Goal: Task Accomplishment & Management: Complete application form

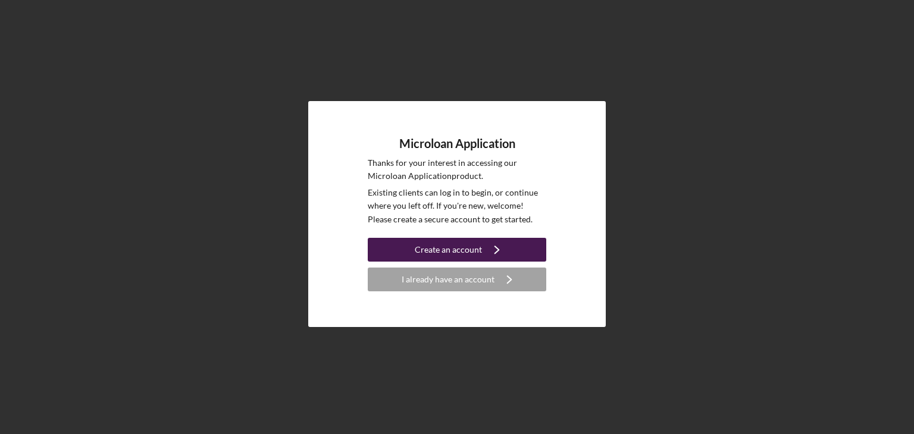
click at [461, 246] on div "Create an account" at bounding box center [448, 250] width 67 height 24
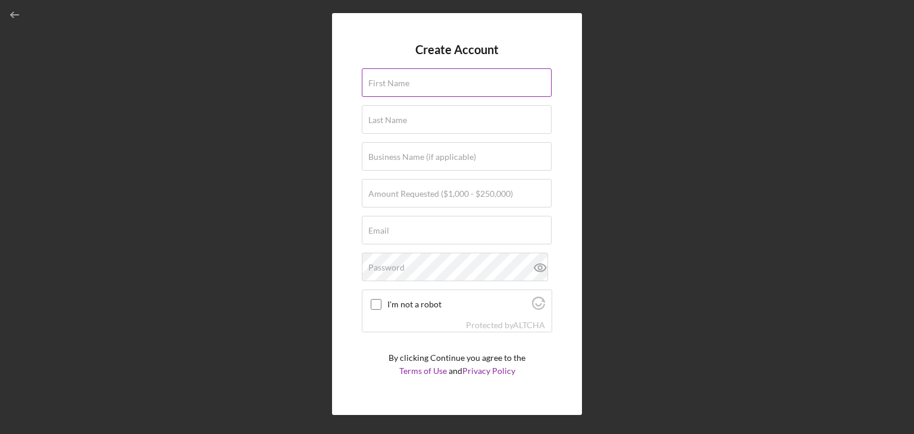
click at [409, 79] on div "First Name" at bounding box center [457, 83] width 190 height 30
type input "[PERSON_NAME]"
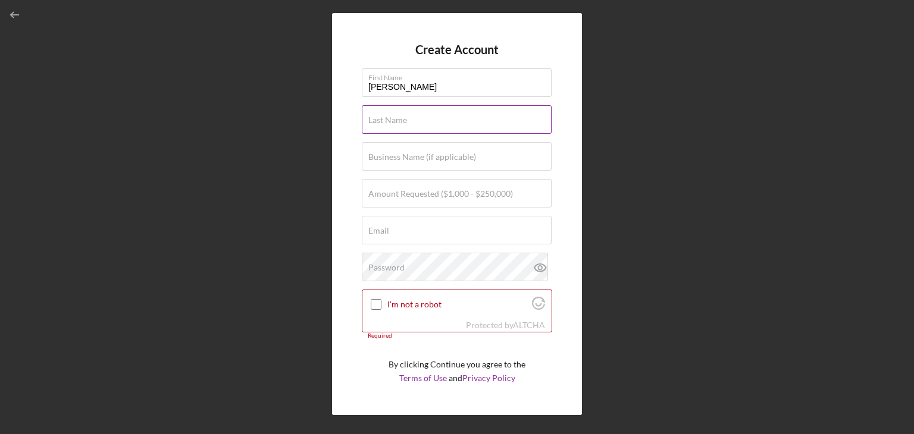
click at [424, 120] on div "Last Name Required" at bounding box center [457, 120] width 190 height 30
type input "[PERSON_NAME]"
type input "formosa market inc"
click at [437, 195] on label "Amount Requested ($1,000 - $250,000)" at bounding box center [440, 194] width 145 height 10
click at [437, 195] on input "Amount Requested ($1,000 - $250,000)" at bounding box center [457, 193] width 190 height 29
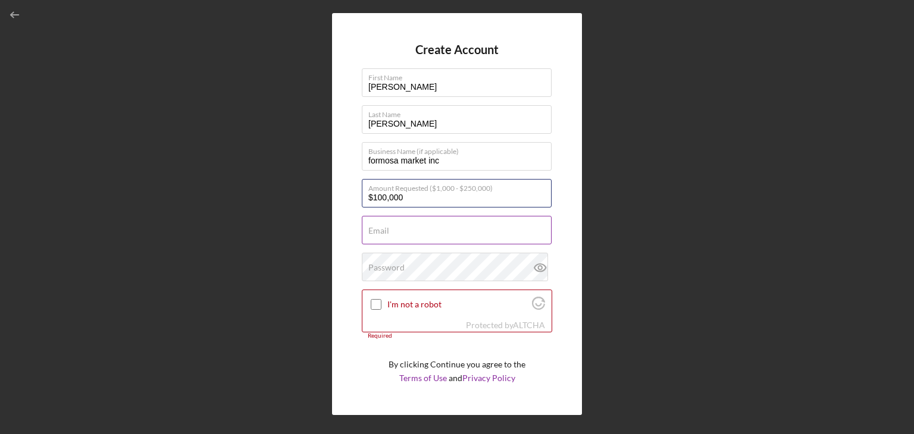
type input "$100,000"
click at [417, 217] on div "Email Required" at bounding box center [457, 231] width 190 height 30
type input "[EMAIL_ADDRESS][DOMAIN_NAME]"
click at [434, 265] on div "Password" at bounding box center [457, 268] width 190 height 30
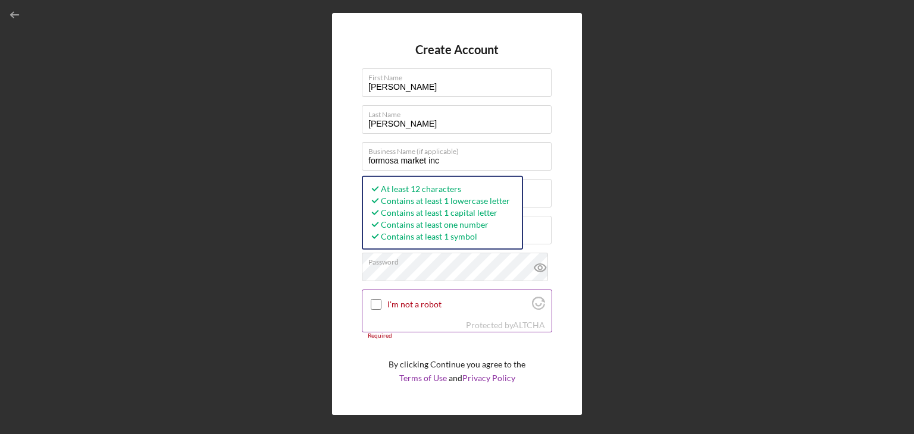
click at [395, 312] on div "I'm not a robot" at bounding box center [456, 304] width 189 height 28
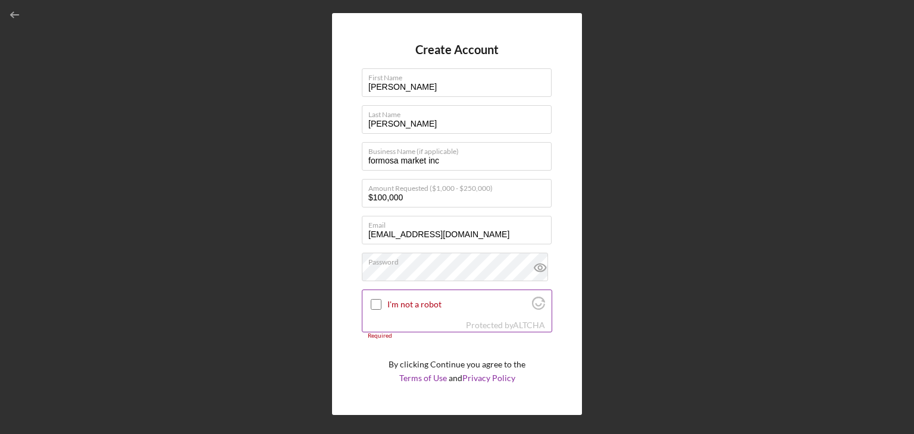
click at [388, 307] on label "I'm not a robot" at bounding box center [457, 305] width 141 height 10
click at [381, 307] on input "I'm not a robot" at bounding box center [376, 304] width 11 height 11
checkbox input "true"
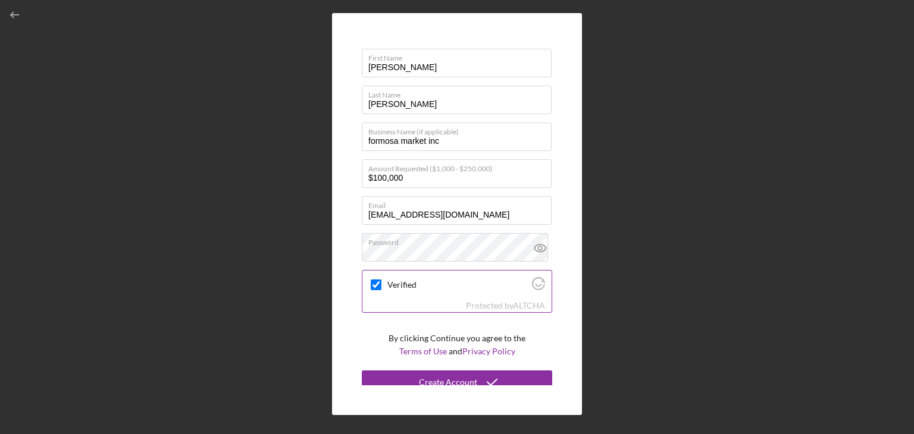
scroll to position [28, 0]
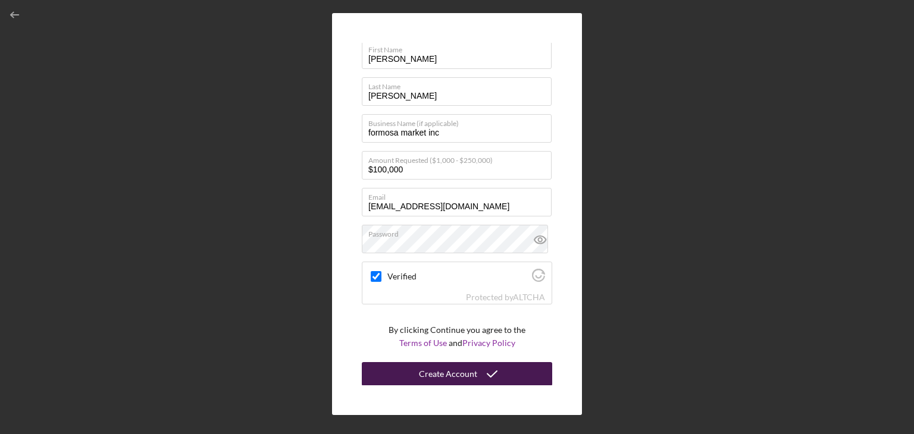
click at [460, 369] on div "Create Account" at bounding box center [448, 374] width 58 height 24
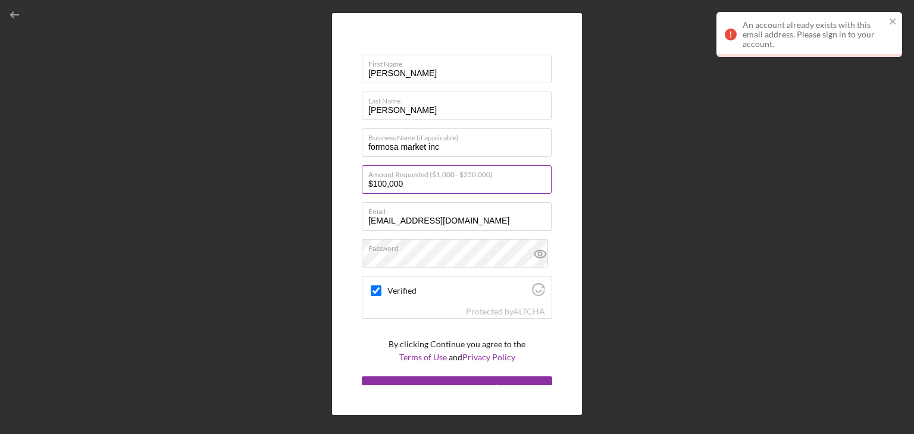
scroll to position [0, 0]
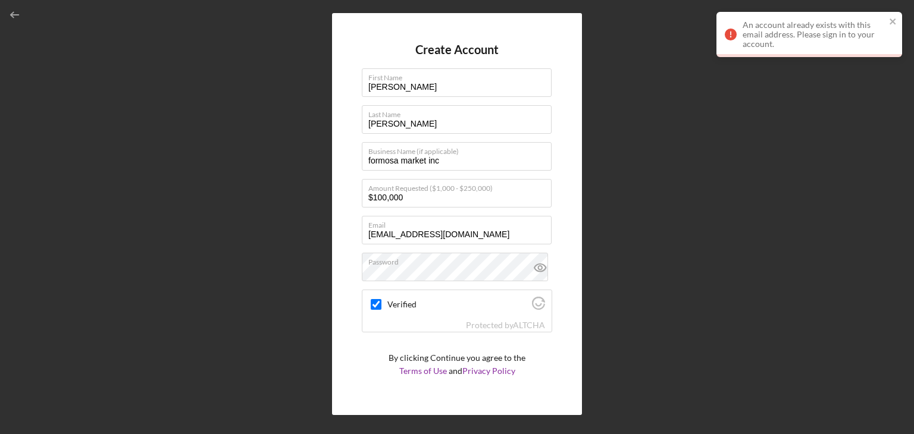
click at [624, 157] on div "Create Account First Name [PERSON_NAME] Last Name [PERSON_NAME] Business Name (…" at bounding box center [457, 214] width 902 height 428
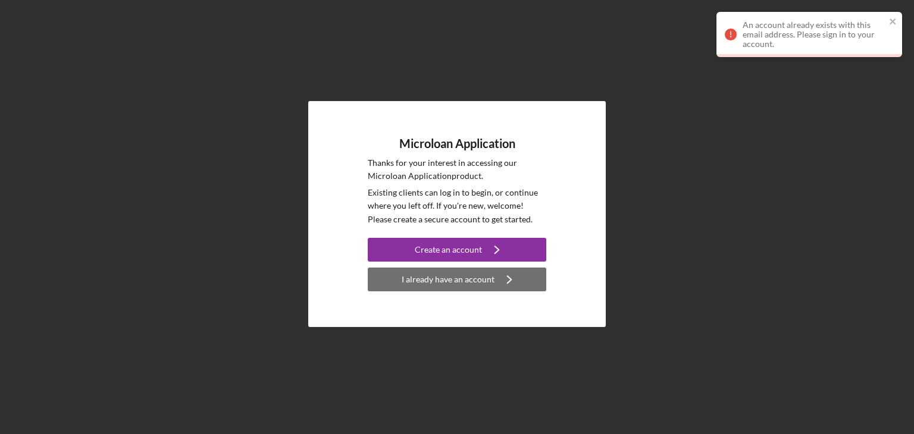
click at [420, 272] on div "I already have an account" at bounding box center [448, 280] width 93 height 24
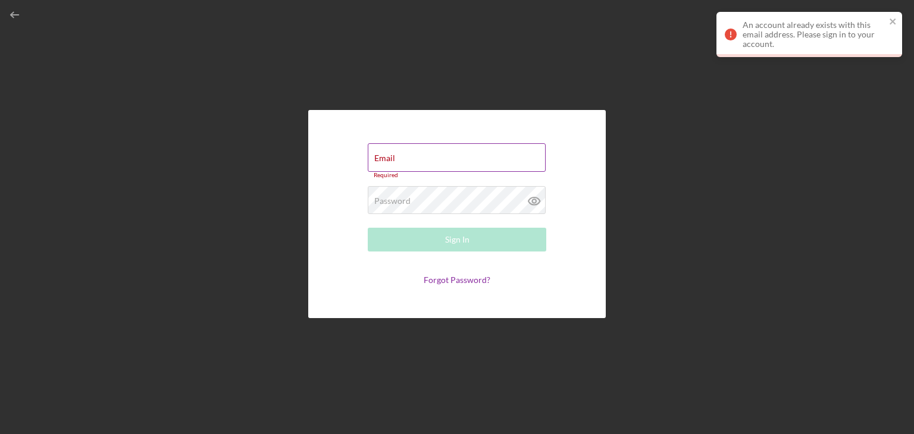
click at [412, 151] on div "Email Required" at bounding box center [457, 161] width 179 height 36
click at [416, 153] on div "Email Required" at bounding box center [457, 161] width 179 height 36
type input "[EMAIL_ADDRESS][DOMAIN_NAME]"
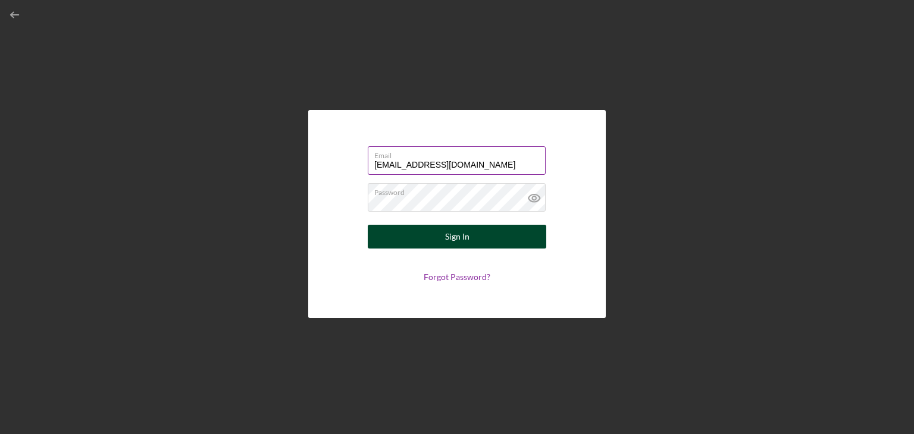
click at [480, 236] on button "Sign In" at bounding box center [457, 237] width 179 height 24
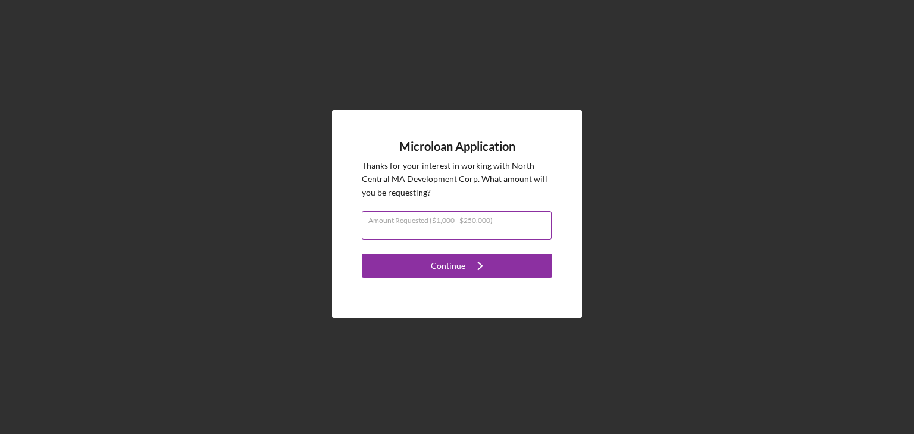
click at [474, 233] on input "Amount Requested ($1,000 - $250,000)" at bounding box center [457, 225] width 190 height 29
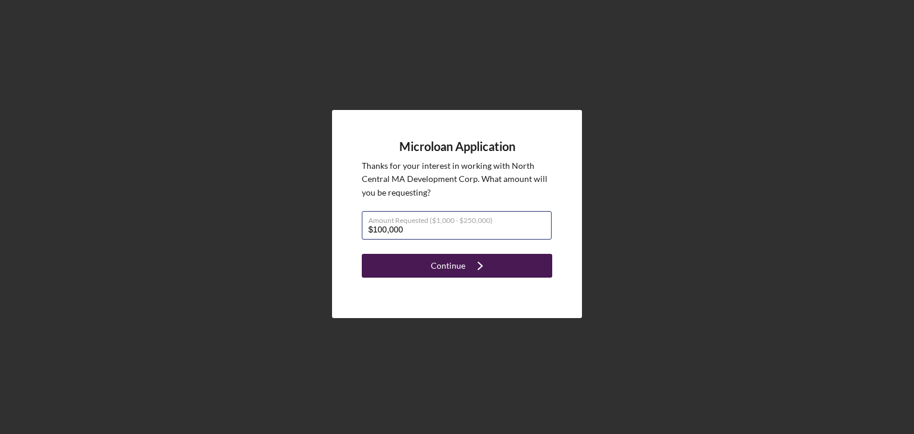
type input "$100,000"
click at [469, 256] on icon "Icon/Navigate" at bounding box center [480, 266] width 30 height 30
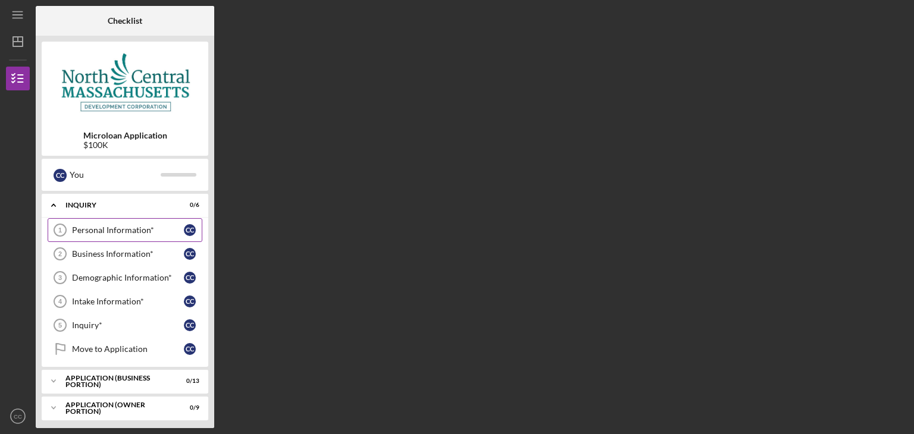
click at [83, 227] on div "Personal Information*" at bounding box center [128, 231] width 112 height 10
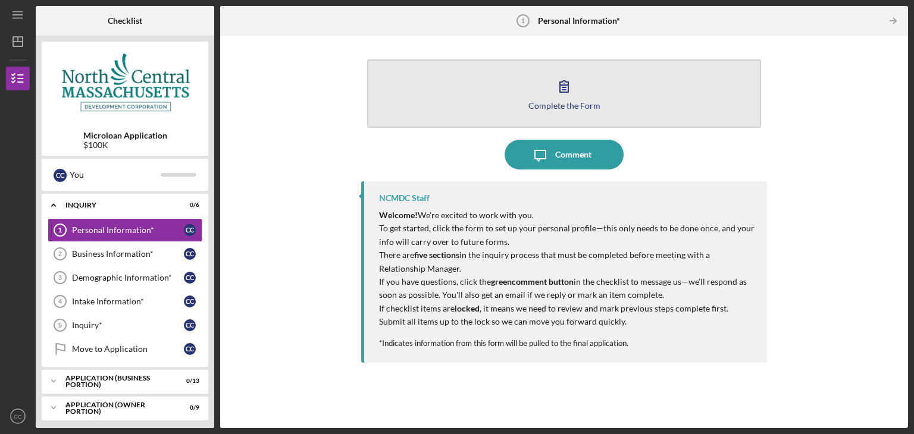
click at [570, 91] on icon "button" at bounding box center [564, 86] width 30 height 30
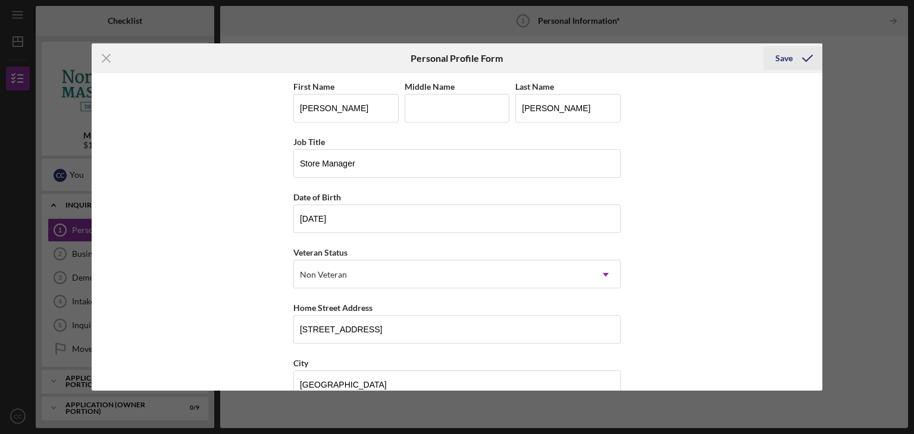
click at [785, 58] on div "Save" at bounding box center [783, 58] width 17 height 24
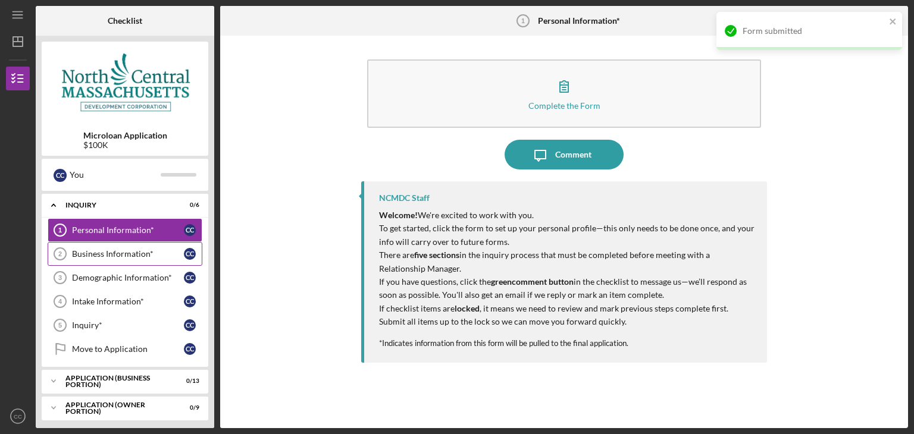
drag, startPoint x: 109, startPoint y: 253, endPoint x: 174, endPoint y: 252, distance: 64.9
click at [109, 253] on div "Business Information*" at bounding box center [128, 254] width 112 height 10
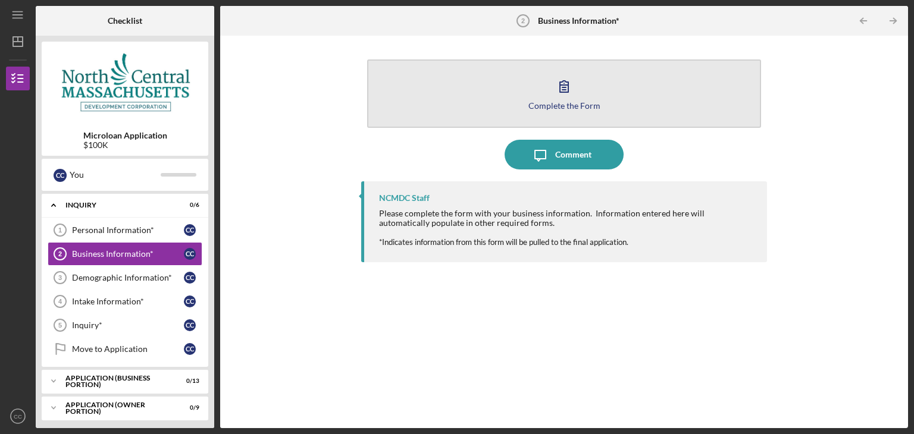
click at [578, 93] on icon "button" at bounding box center [564, 86] width 30 height 30
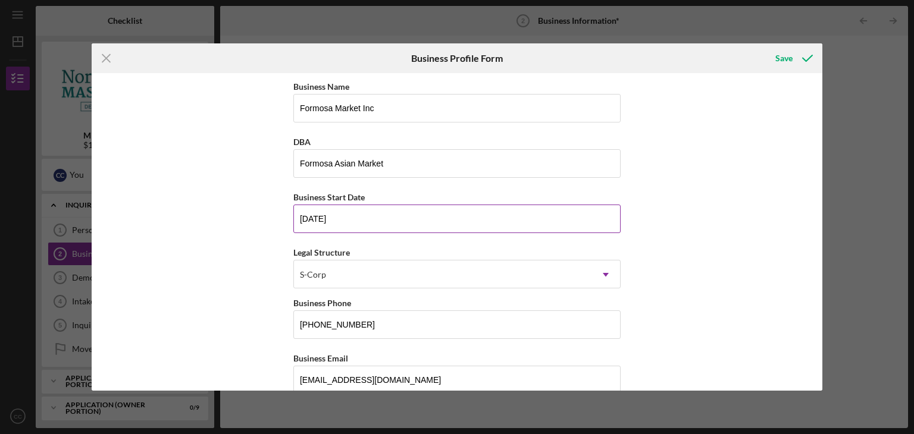
click at [410, 219] on input "[DATE]" at bounding box center [456, 219] width 327 height 29
type input "mm/dd/yyyy"
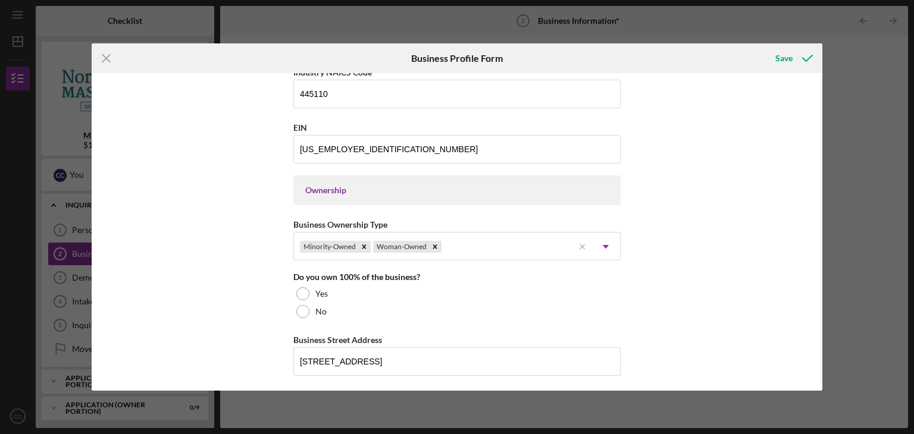
scroll to position [476, 0]
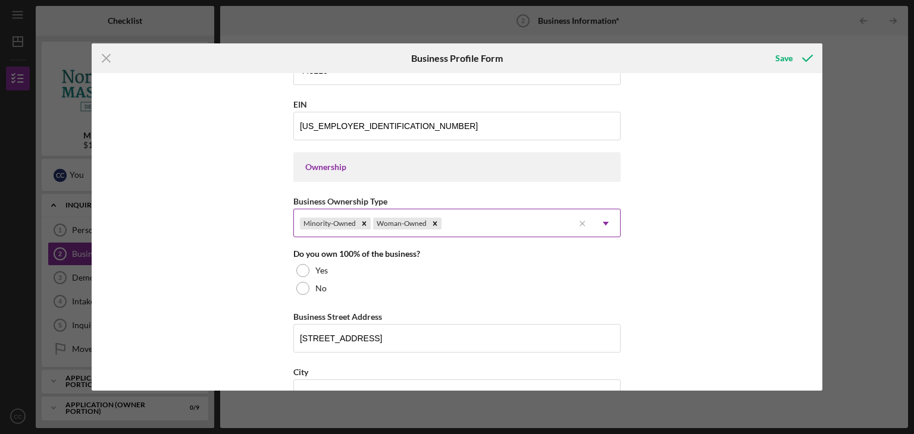
type input "[DATE]"
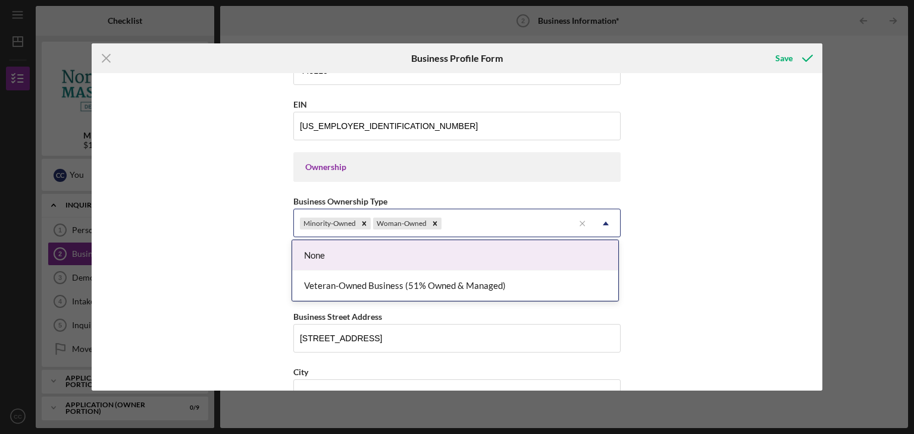
click at [505, 229] on div "Minority-Owned Woman-Owned" at bounding box center [434, 223] width 280 height 27
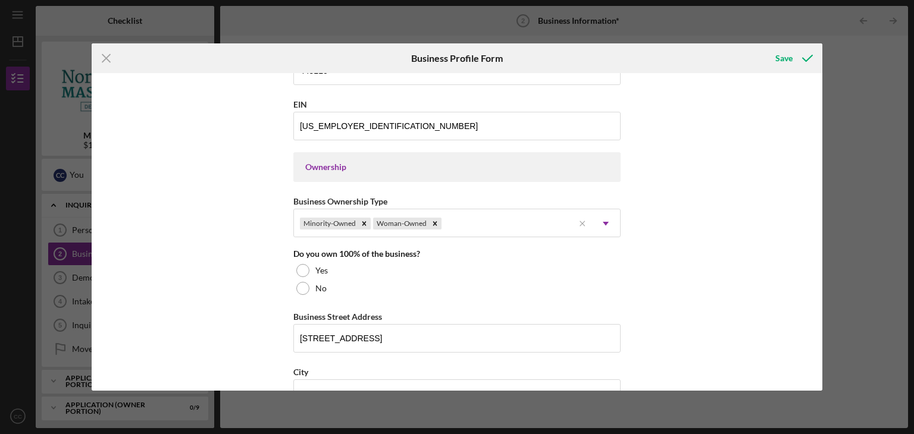
click at [696, 222] on div "Business Name Formosa Market Inc DBA Formosa Asian Market Business Start Date […" at bounding box center [457, 232] width 731 height 318
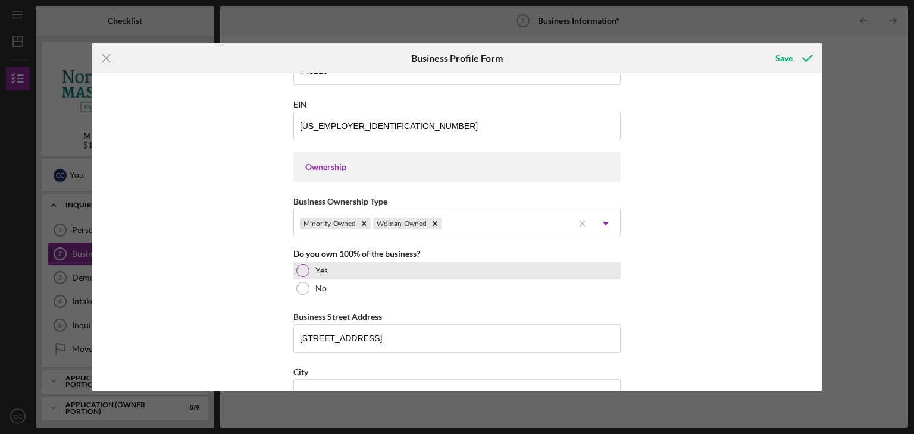
click at [319, 267] on label "Yes" at bounding box center [321, 271] width 12 height 10
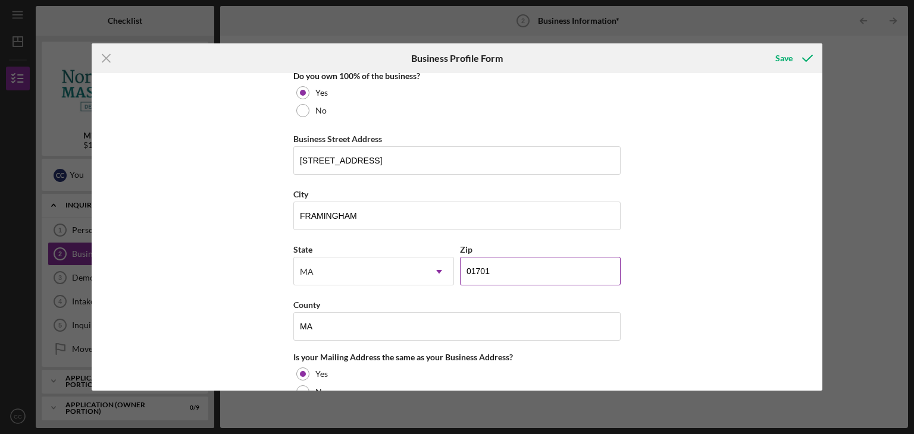
scroll to position [655, 0]
click at [449, 167] on input "[STREET_ADDRESS]" at bounding box center [456, 160] width 327 height 29
click at [452, 166] on input "[STREET_ADDRESS]" at bounding box center [456, 160] width 327 height 29
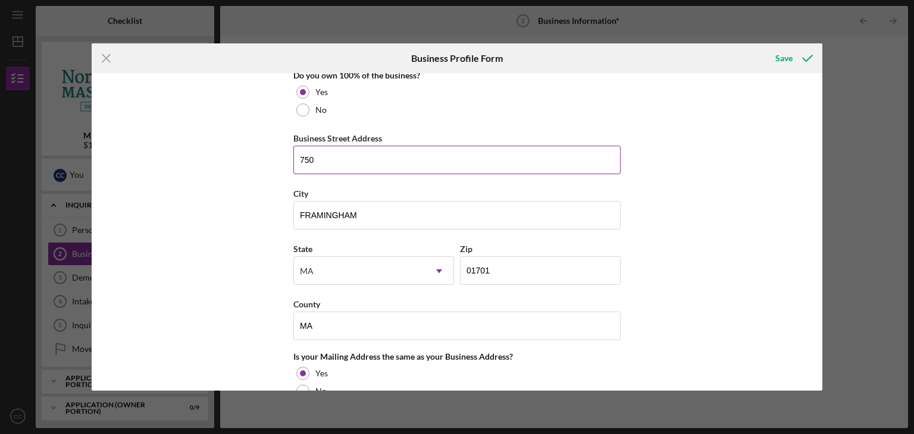
click at [411, 158] on input "750" at bounding box center [456, 160] width 327 height 29
type input "[STREET_ADDRESS]"
type input "[US_STATE]"
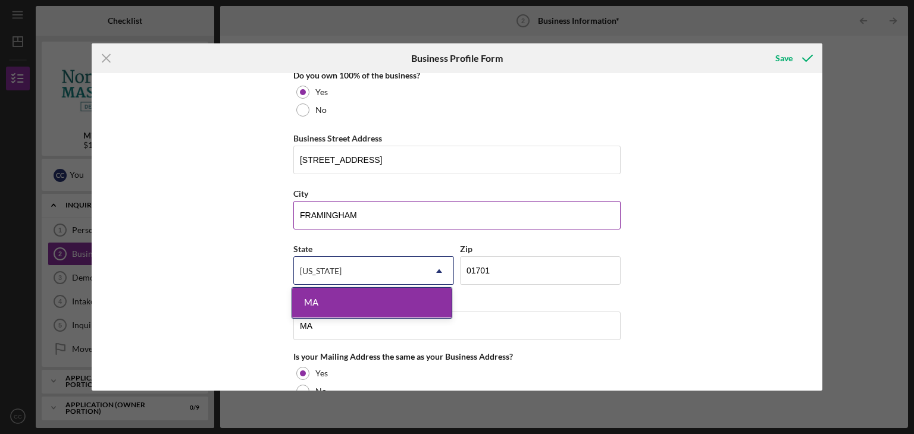
click at [370, 212] on input "FRAMINGHAM" at bounding box center [456, 215] width 327 height 29
type input "[GEOGRAPHIC_DATA]"
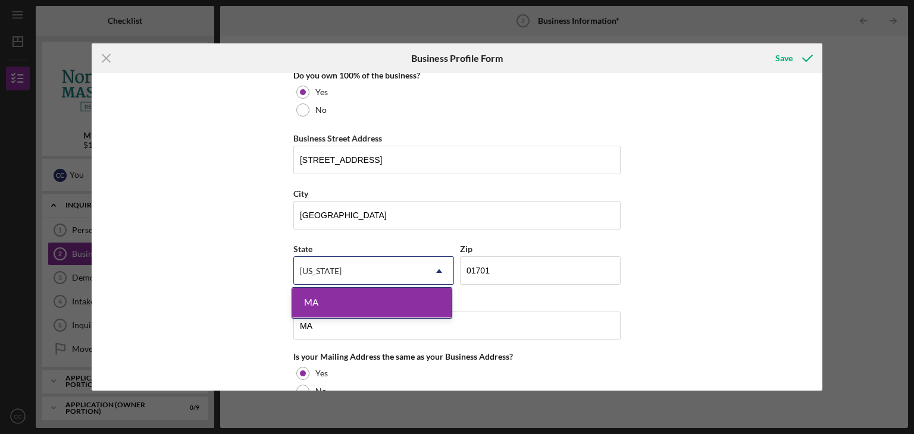
click at [306, 304] on div "MA" at bounding box center [371, 303] width 159 height 30
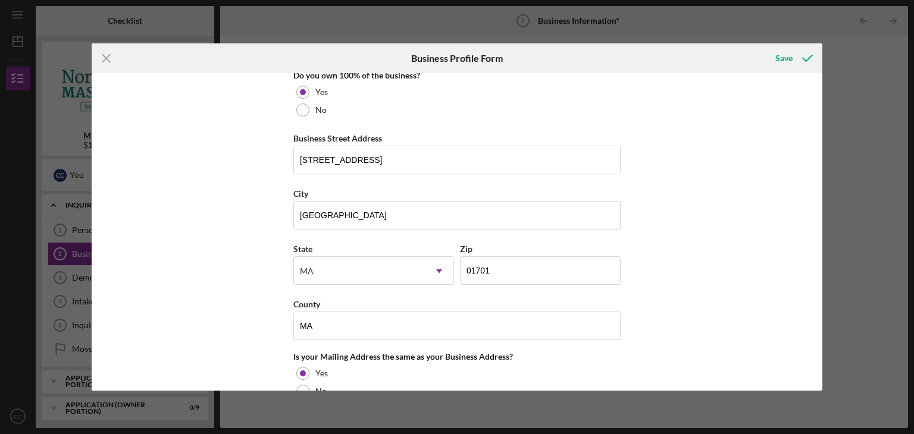
click at [245, 276] on div "Business Name Formosa Market Inc DBA Formosa Asian Market Business Start Date […" at bounding box center [457, 232] width 731 height 318
click at [528, 265] on input "01701" at bounding box center [540, 270] width 161 height 29
type input "01776"
click at [723, 203] on div "Business Name Formosa Market Inc DBA Formosa Asian Market Business Start Date […" at bounding box center [457, 232] width 731 height 318
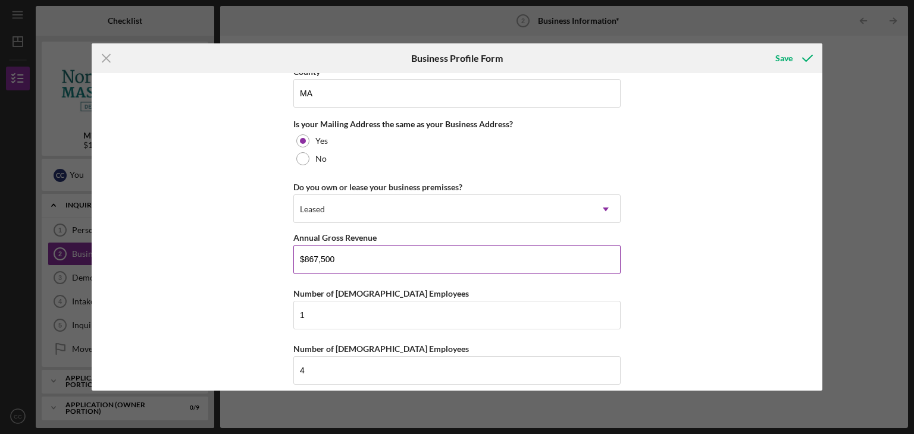
scroll to position [893, 0]
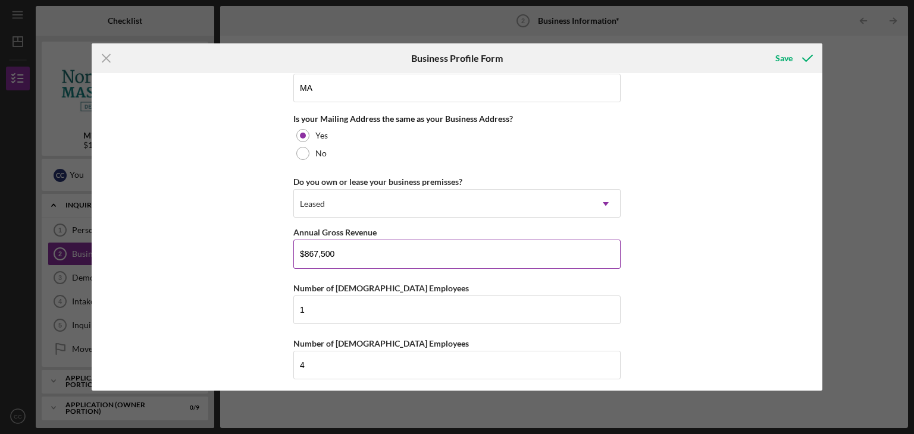
click at [382, 254] on input "$867,500" at bounding box center [456, 254] width 327 height 29
type input "$556,400"
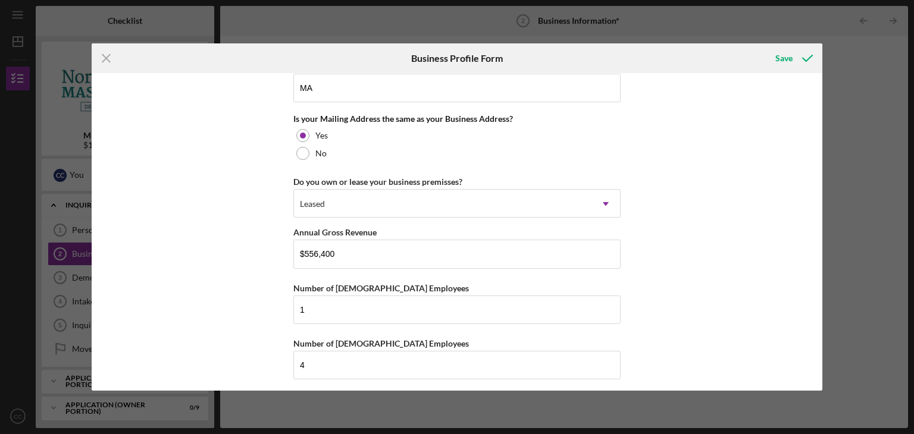
drag, startPoint x: 215, startPoint y: 252, endPoint x: 250, endPoint y: 258, distance: 35.7
click at [215, 252] on div "Business Name Formosa Market Inc DBA Formosa Asian Market Business Start Date […" at bounding box center [457, 232] width 731 height 318
click at [359, 360] on input "4" at bounding box center [456, 363] width 327 height 29
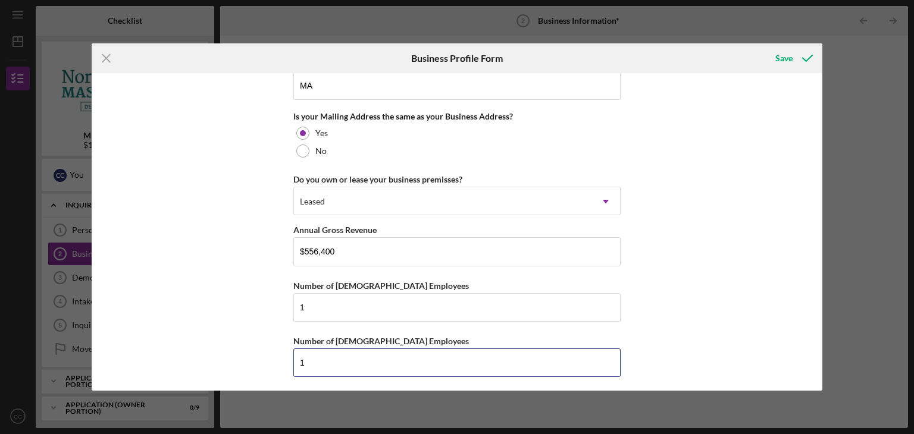
type input "1"
click at [652, 297] on div "Business Name Formosa Market Inc DBA Formosa Asian Market Business Start Date […" at bounding box center [457, 232] width 731 height 318
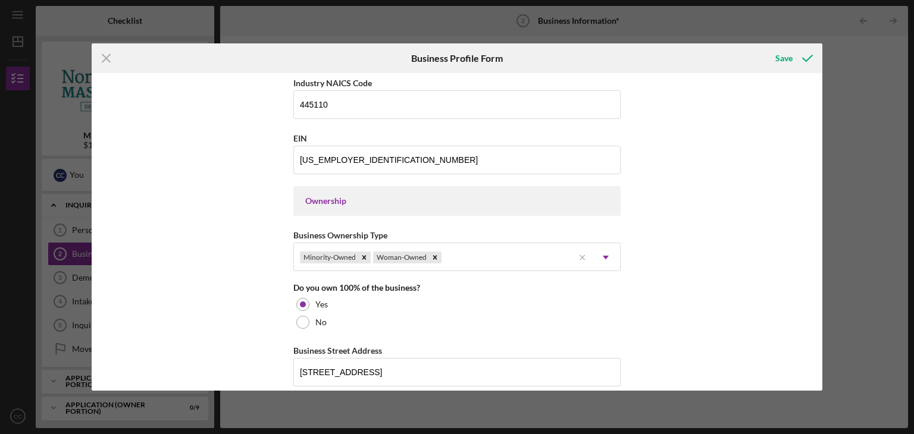
scroll to position [359, 0]
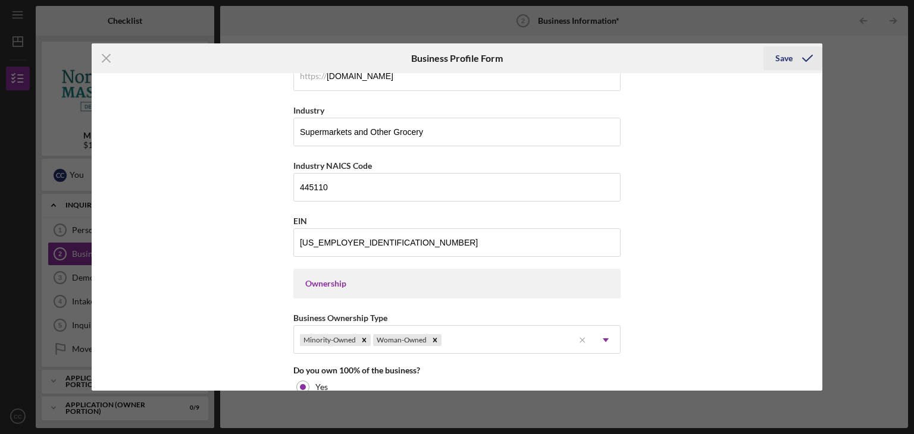
click at [771, 56] on button "Save" at bounding box center [792, 58] width 59 height 24
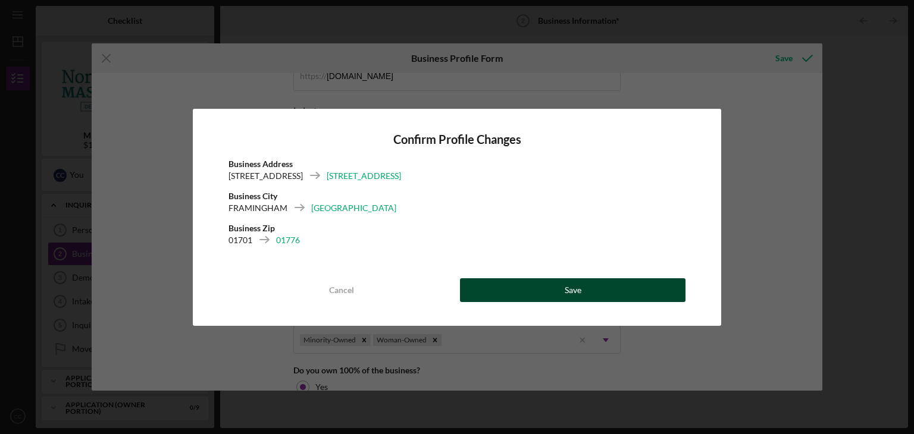
click at [538, 289] on button "Save" at bounding box center [573, 290] width 226 height 24
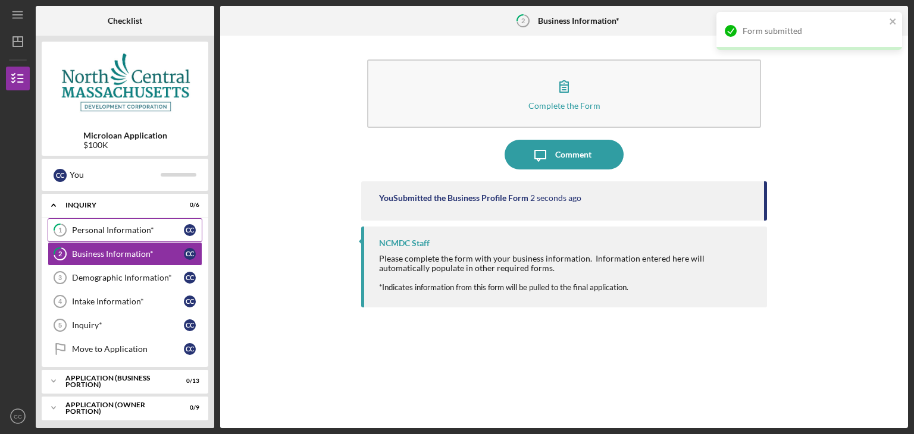
click at [126, 235] on link "1 Personal Information* C C" at bounding box center [125, 230] width 155 height 24
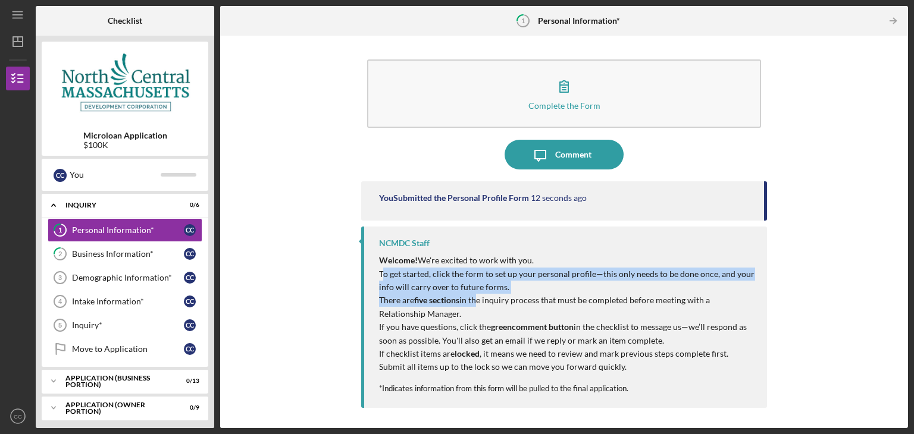
drag, startPoint x: 395, startPoint y: 272, endPoint x: 475, endPoint y: 306, distance: 87.2
click at [475, 306] on div "Welcome! We're excited to work with you. To get started, click the form to set …" at bounding box center [567, 314] width 376 height 120
click at [558, 156] on div "Comment" at bounding box center [573, 155] width 36 height 30
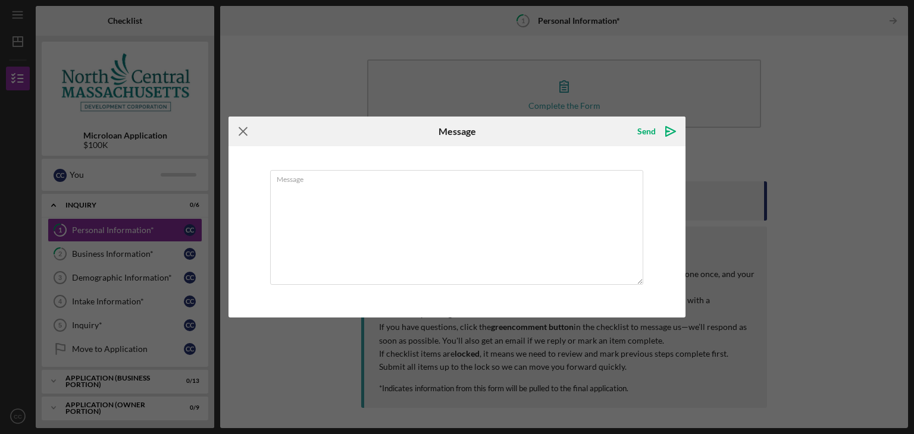
click at [239, 133] on icon "Icon/Menu Close" at bounding box center [244, 132] width 30 height 30
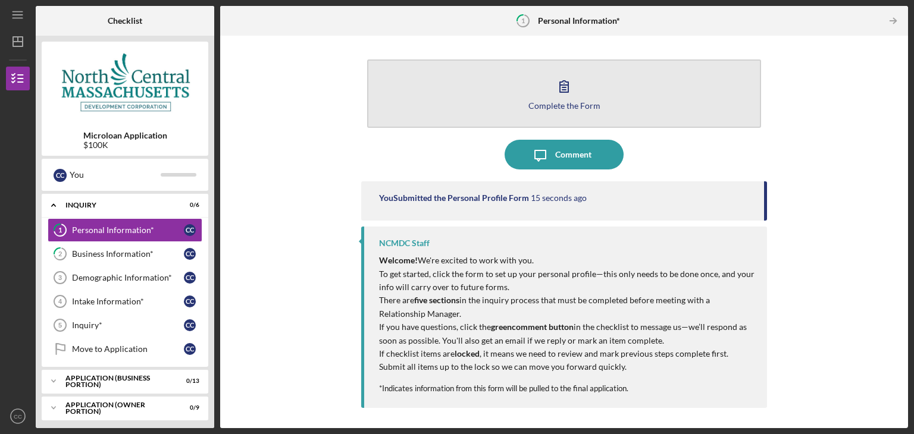
click at [553, 89] on icon "button" at bounding box center [564, 86] width 30 height 30
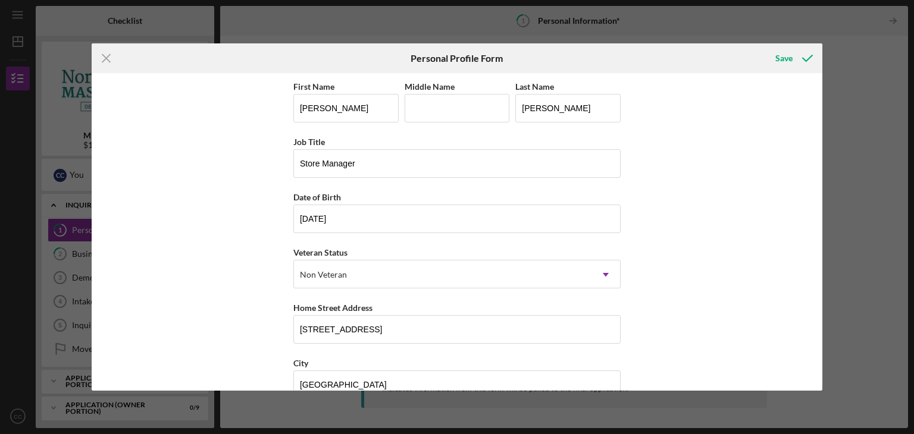
click at [676, 158] on div "First Name [PERSON_NAME] Middle Name Last Name [PERSON_NAME] Job Title Store Ma…" at bounding box center [457, 232] width 731 height 318
click at [417, 173] on input "Store Manager" at bounding box center [456, 163] width 327 height 29
click at [417, 163] on input "Store Manager" at bounding box center [456, 163] width 327 height 29
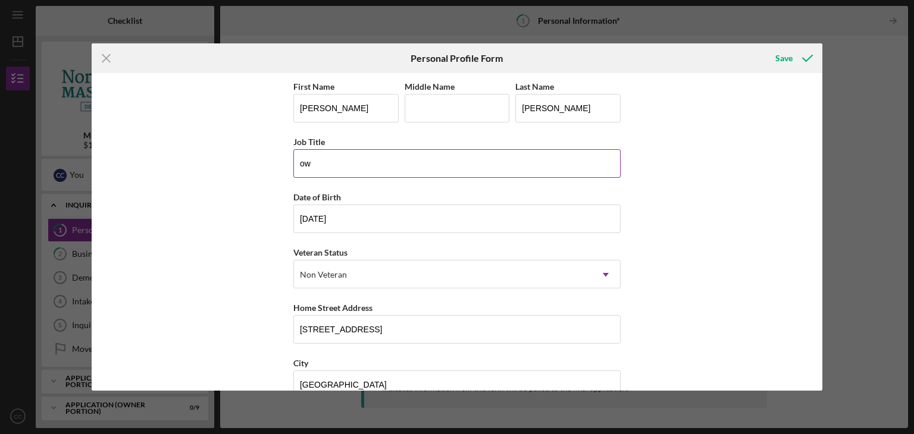
type input "o"
type input "Owner"
click at [231, 217] on div "First Name [PERSON_NAME] Middle Name Last Name [PERSON_NAME] Job Title Owner Da…" at bounding box center [457, 232] width 731 height 318
click at [794, 55] on icon "submit" at bounding box center [808, 58] width 30 height 30
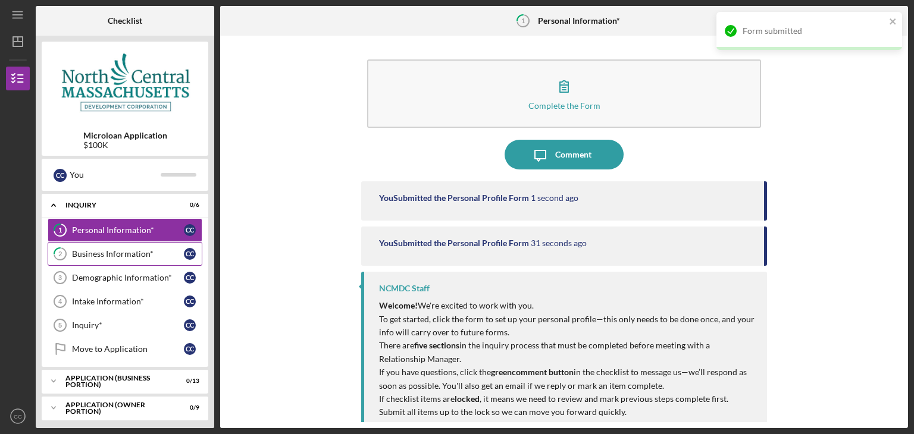
click at [96, 255] on div "Business Information*" at bounding box center [128, 254] width 112 height 10
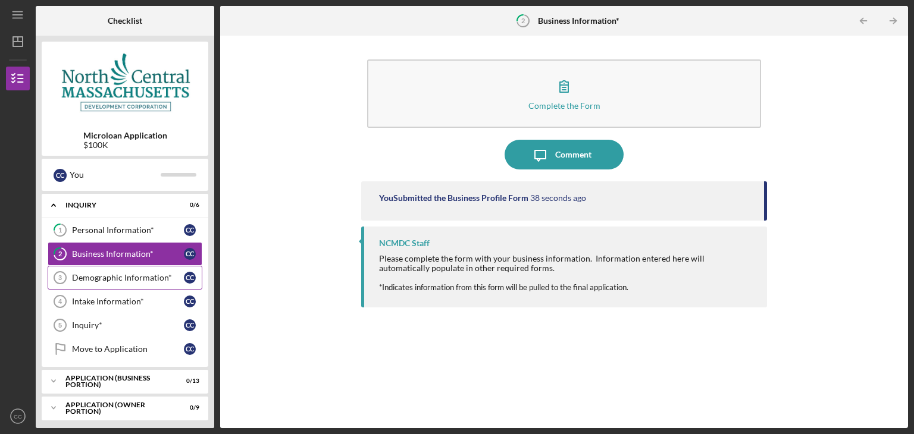
click at [89, 281] on div "Demographic Information*" at bounding box center [128, 278] width 112 height 10
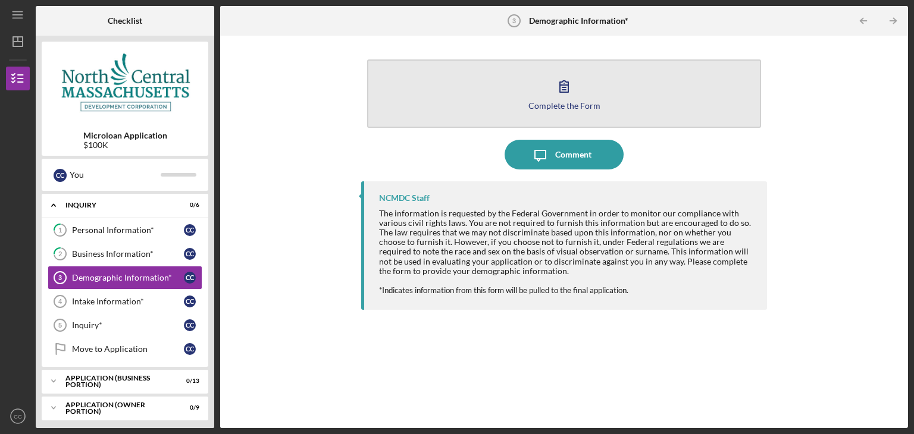
click at [575, 92] on icon "button" at bounding box center [564, 86] width 30 height 30
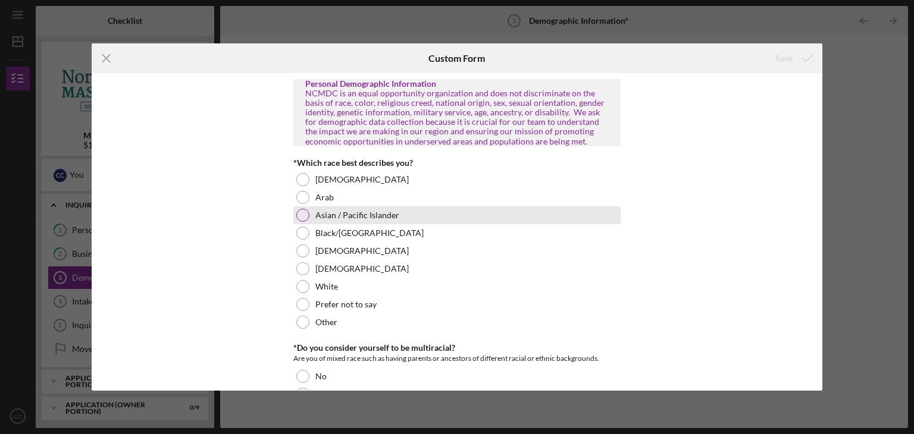
click at [343, 215] on label "Asian / Pacific Islander" at bounding box center [357, 216] width 84 height 10
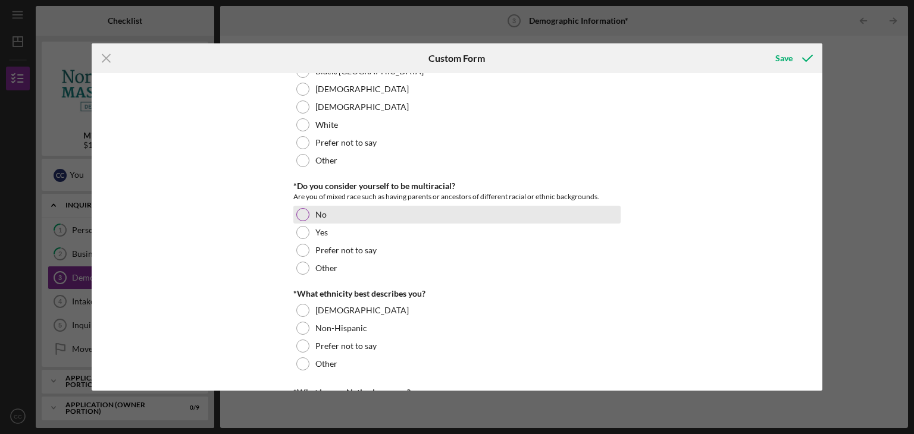
scroll to position [179, 0]
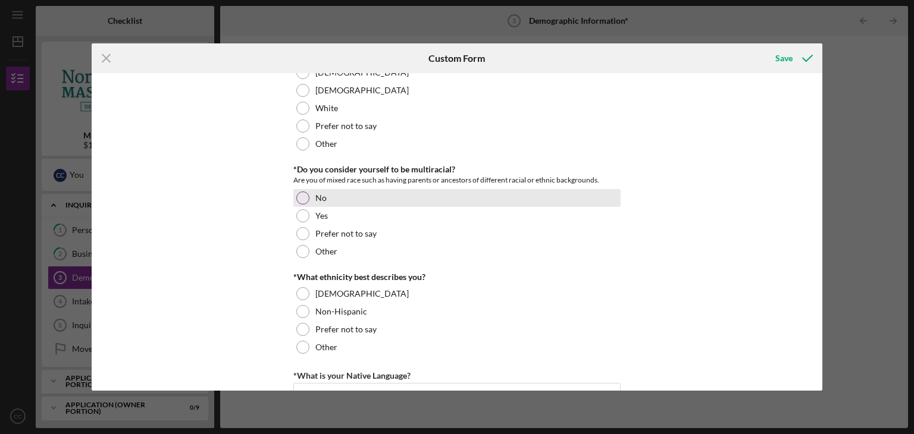
click at [305, 193] on div at bounding box center [302, 198] width 13 height 13
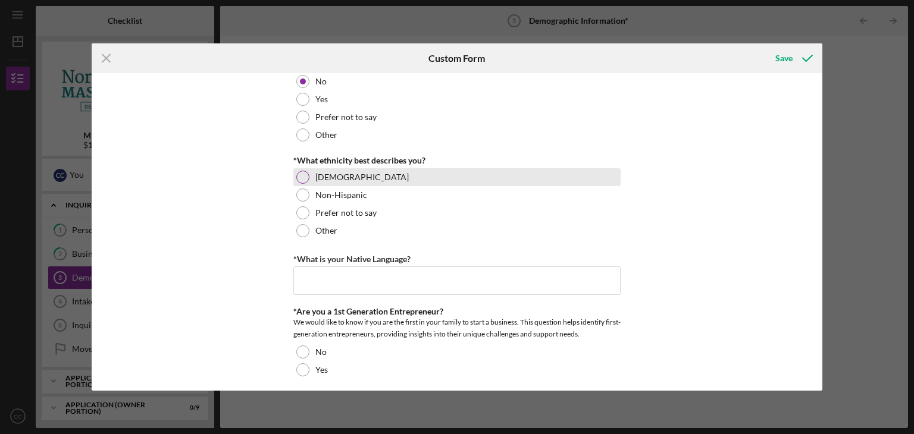
scroll to position [298, 0]
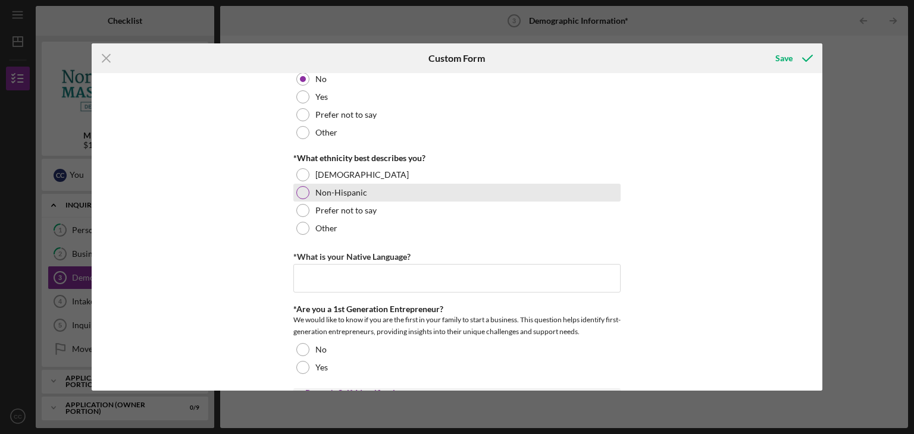
click at [336, 195] on label "Non-Hispanic" at bounding box center [341, 193] width 52 height 10
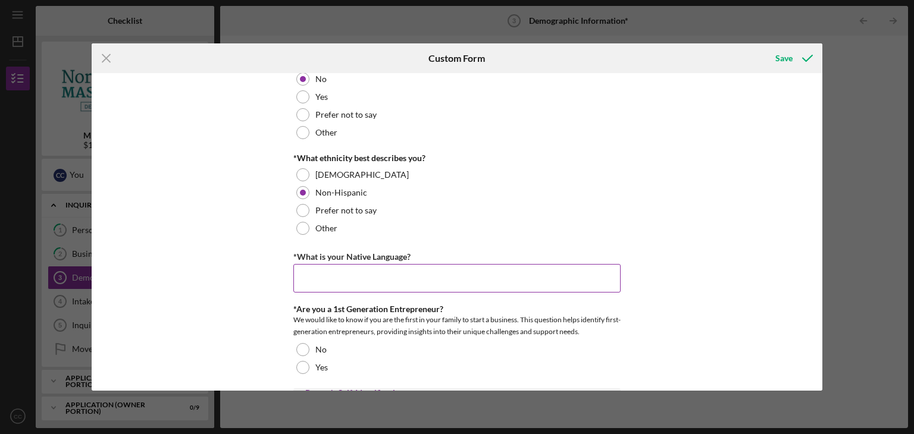
click at [398, 274] on input "*What is your Native Language?" at bounding box center [456, 278] width 327 height 29
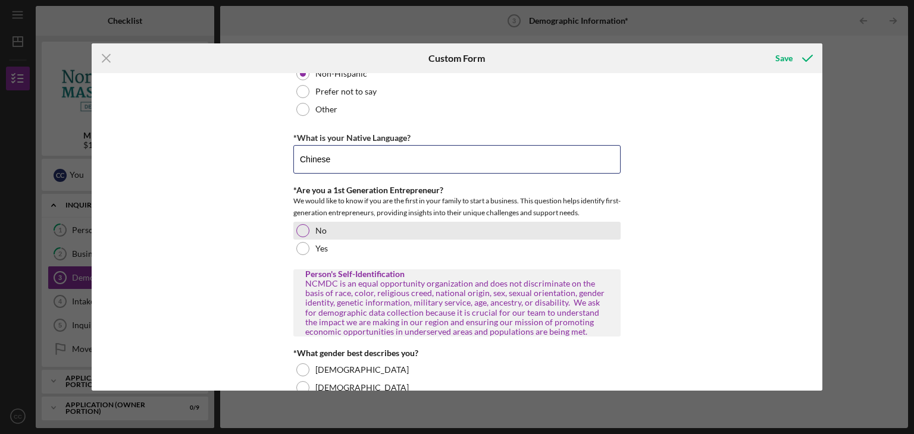
type input "Chinese"
click at [309, 230] on div "No" at bounding box center [456, 231] width 327 height 18
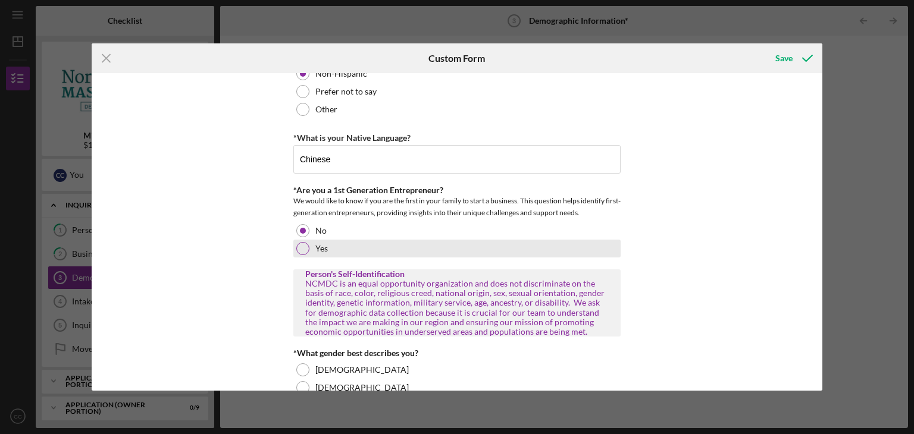
click at [309, 253] on div "Yes" at bounding box center [456, 249] width 327 height 18
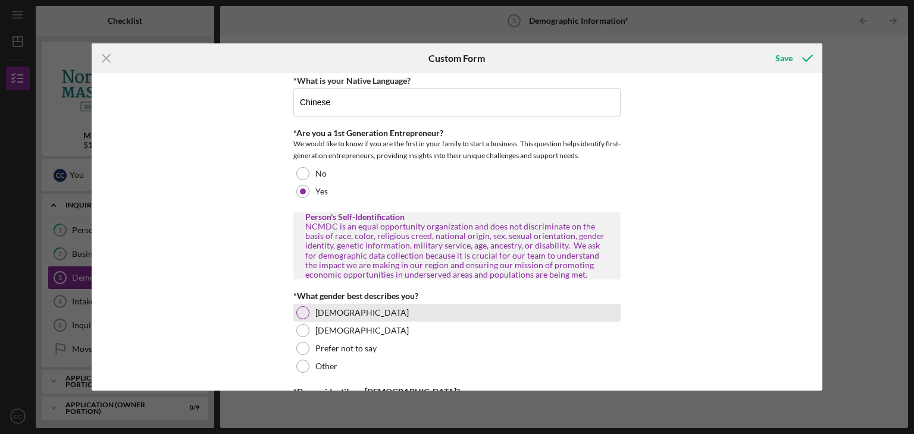
scroll to position [536, 0]
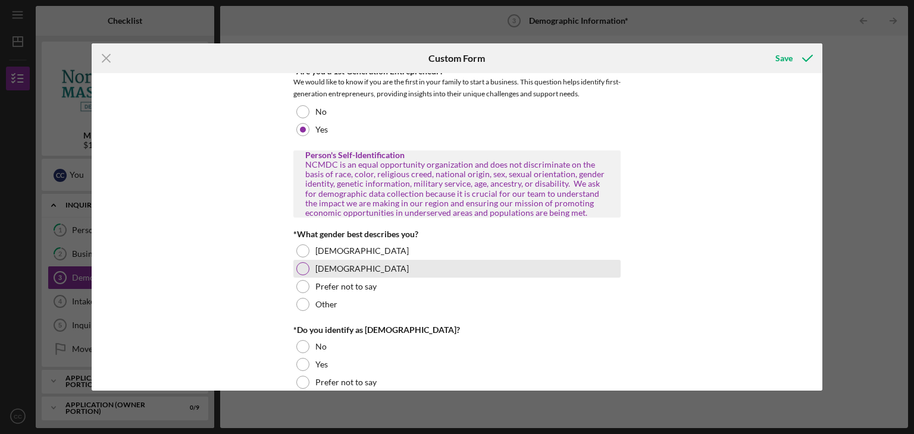
click at [308, 273] on div "[DEMOGRAPHIC_DATA]" at bounding box center [456, 269] width 327 height 18
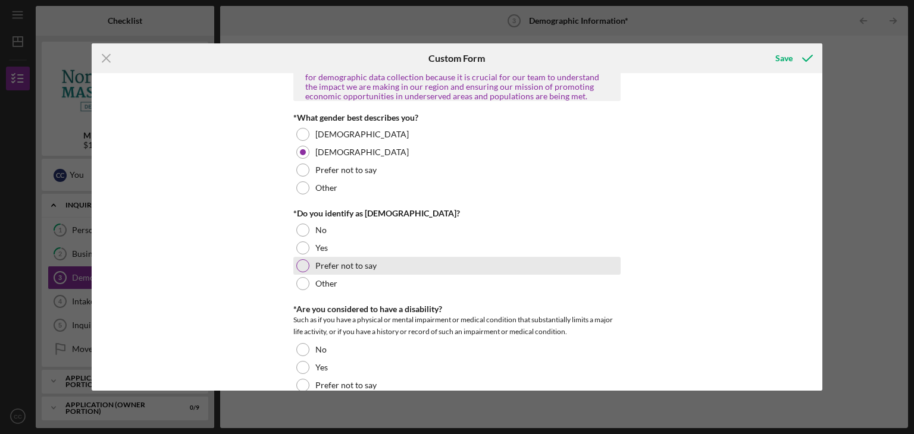
scroll to position [655, 0]
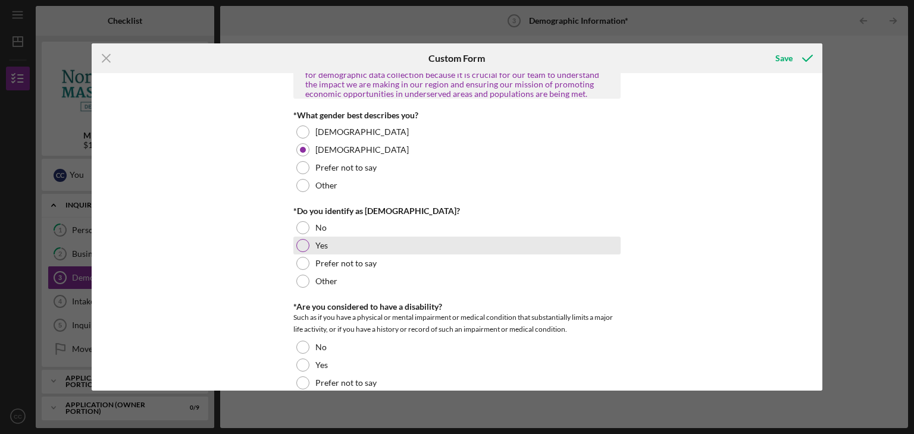
drag, startPoint x: 302, startPoint y: 244, endPoint x: 321, endPoint y: 243, distance: 19.1
click at [302, 245] on div at bounding box center [302, 245] width 13 height 13
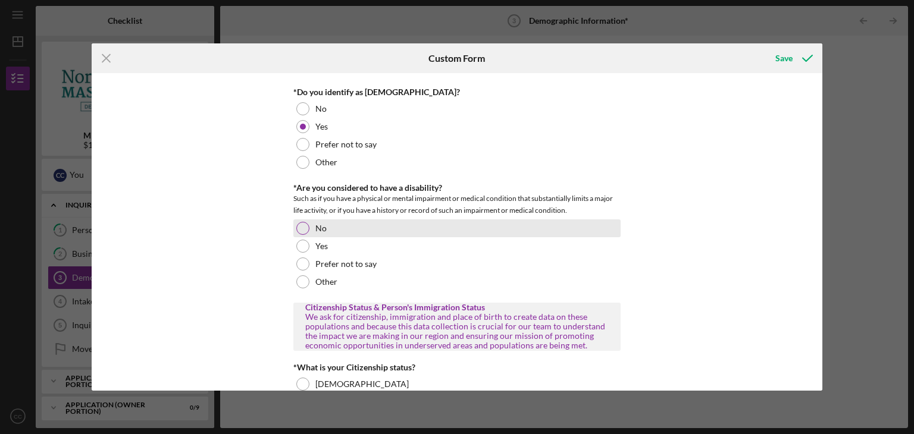
click at [315, 229] on label "No" at bounding box center [320, 229] width 11 height 10
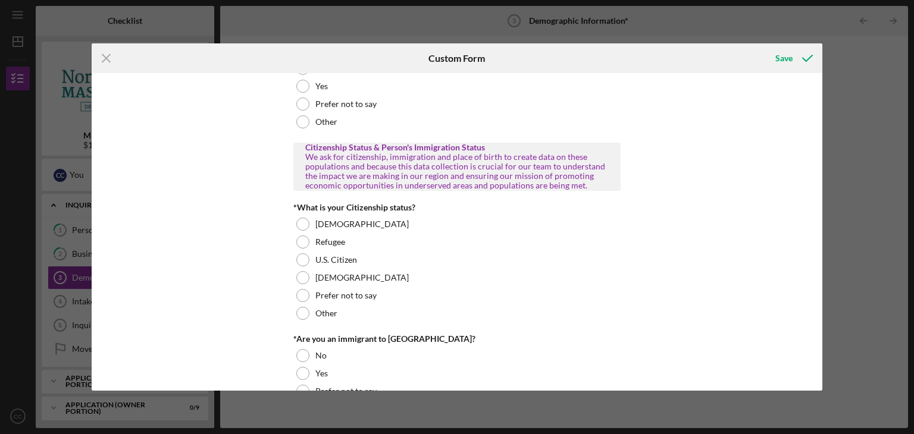
scroll to position [952, 0]
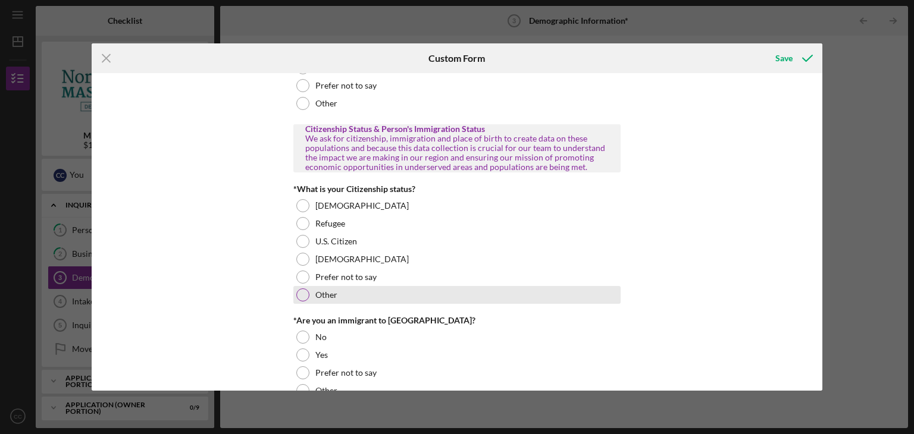
click at [324, 301] on div "Other" at bounding box center [456, 295] width 327 height 18
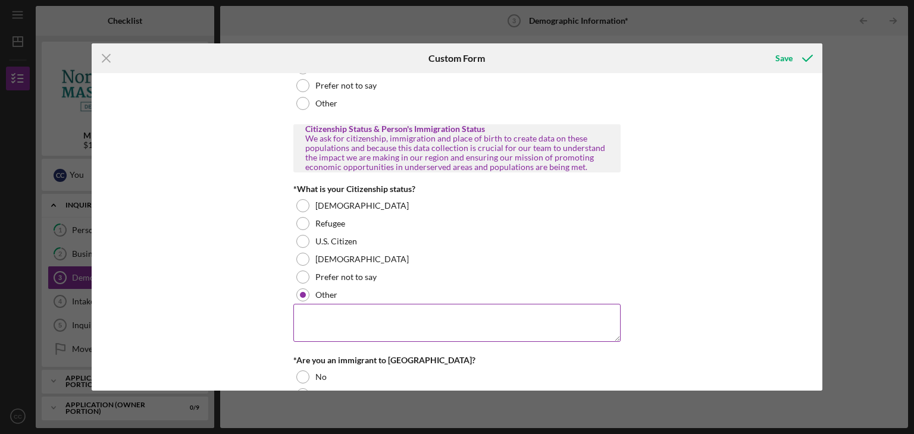
click at [374, 317] on textarea at bounding box center [456, 323] width 327 height 38
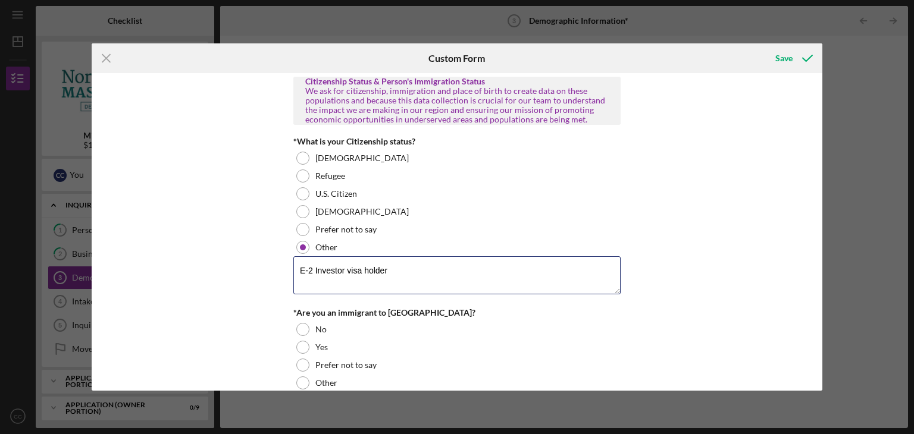
scroll to position [1071, 0]
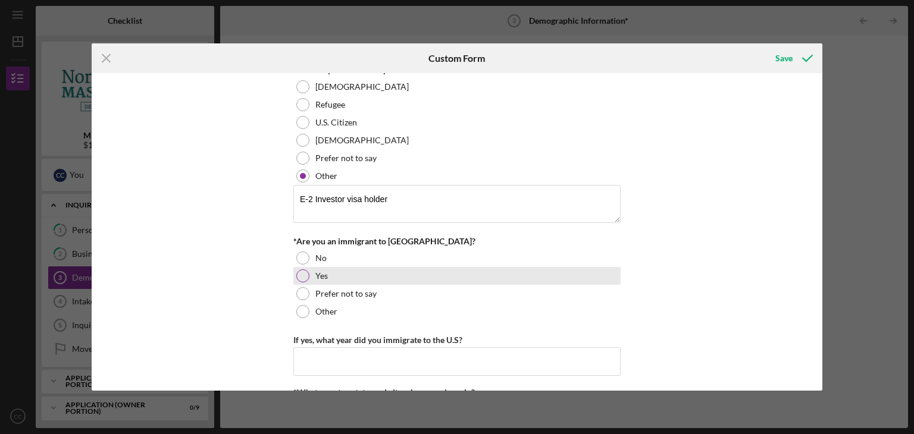
click at [309, 276] on div "Yes" at bounding box center [456, 276] width 327 height 18
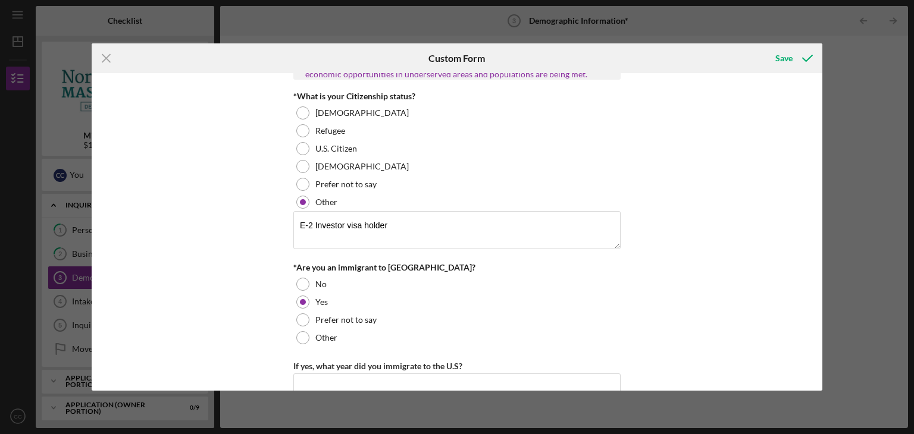
scroll to position [1131, 0]
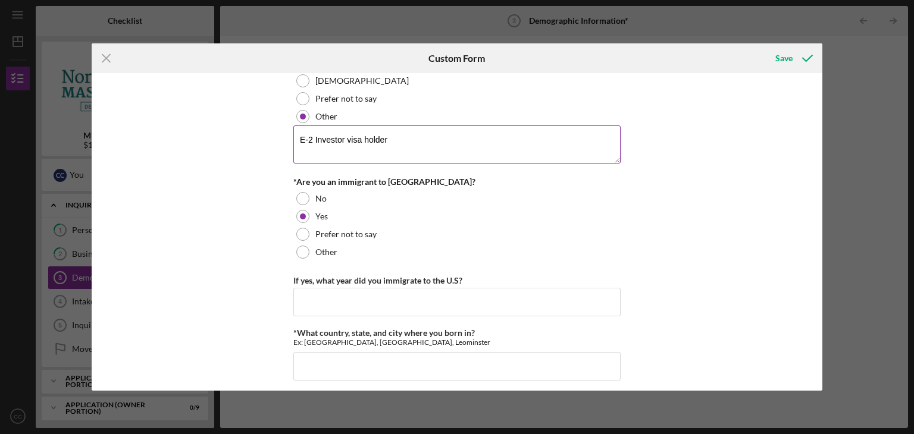
click at [439, 137] on textarea "E-2 Investor visa holder" at bounding box center [456, 145] width 327 height 38
type textarea "E-2 Investor visa holder since [DATE]"
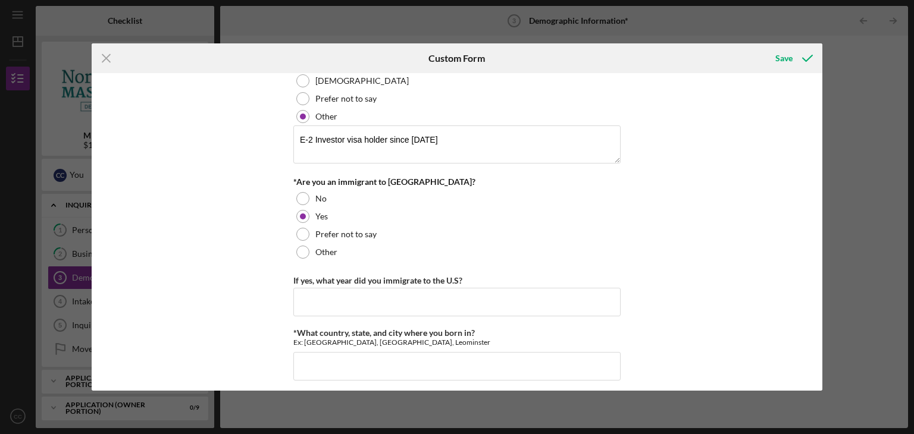
click at [700, 206] on div "Personal Demographic Information NCMDC is an equal opportunity organization and…" at bounding box center [457, 232] width 731 height 318
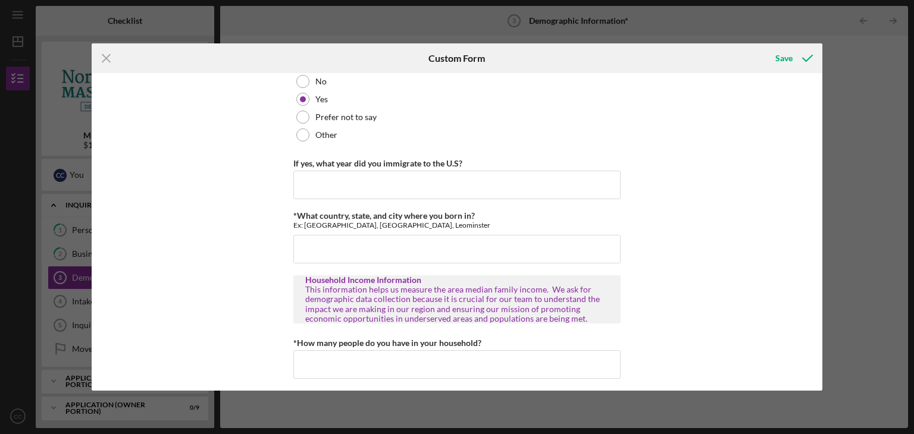
scroll to position [1250, 0]
click at [359, 245] on input "*What country, state, and city where you born in?" at bounding box center [456, 247] width 327 height 29
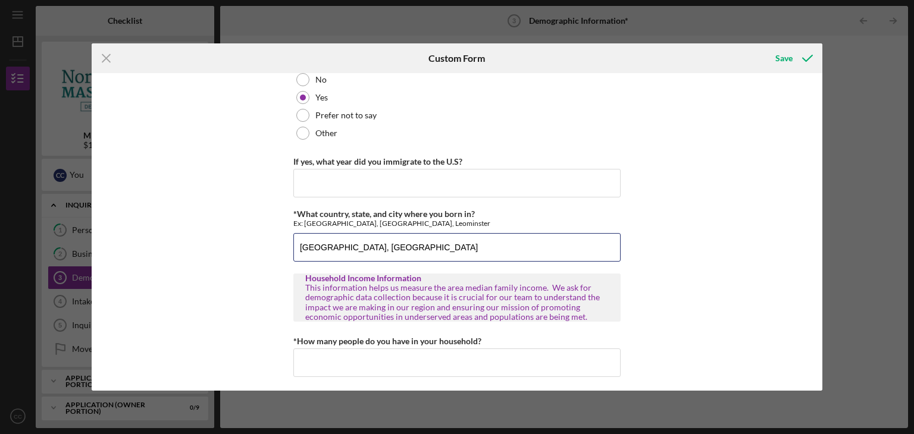
drag, startPoint x: 368, startPoint y: 246, endPoint x: 264, endPoint y: 242, distance: 103.6
click at [264, 242] on div "Personal Demographic Information NCMDC is an equal opportunity organization and…" at bounding box center [457, 232] width 731 height 318
type input "[GEOGRAPHIC_DATA], [GEOGRAPHIC_DATA]"
click at [267, 241] on div "Personal Demographic Information NCMDC is an equal opportunity organization and…" at bounding box center [457, 232] width 731 height 318
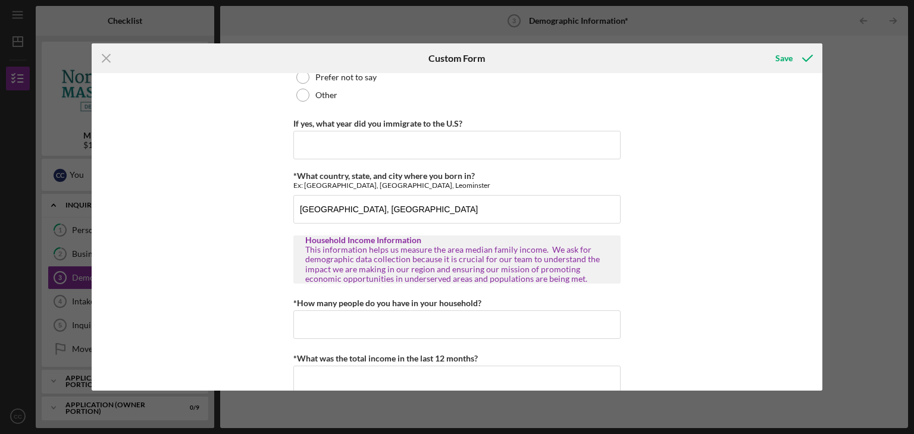
scroll to position [1308, 0]
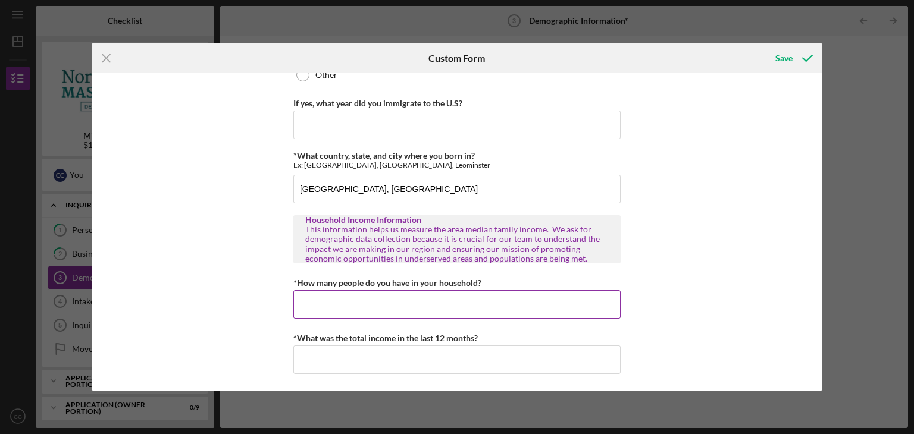
click at [391, 312] on input "*How many people do you have in your household?" at bounding box center [456, 304] width 327 height 29
type input "1"
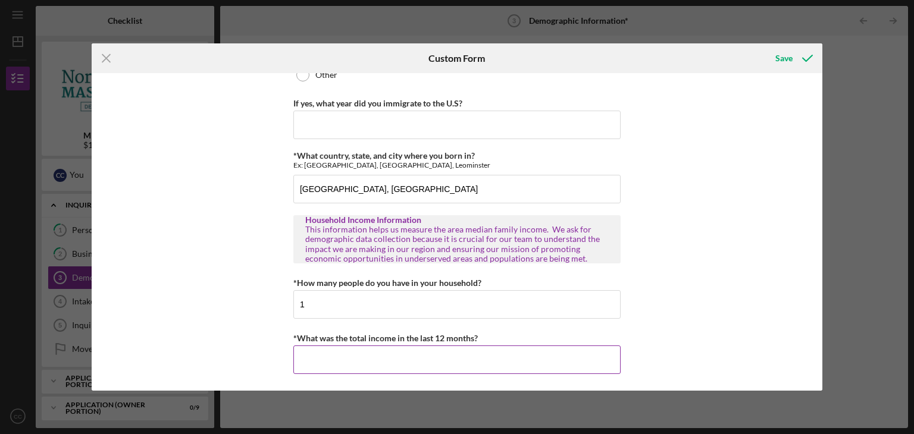
click at [405, 360] on input "*What was the total income in the last 12 months?" at bounding box center [456, 360] width 327 height 29
click at [507, 357] on input "*What was the total income in the last 12 months?" at bounding box center [456, 360] width 327 height 29
type input "$5"
type input "$65,000"
click at [786, 58] on div "Save" at bounding box center [783, 58] width 17 height 24
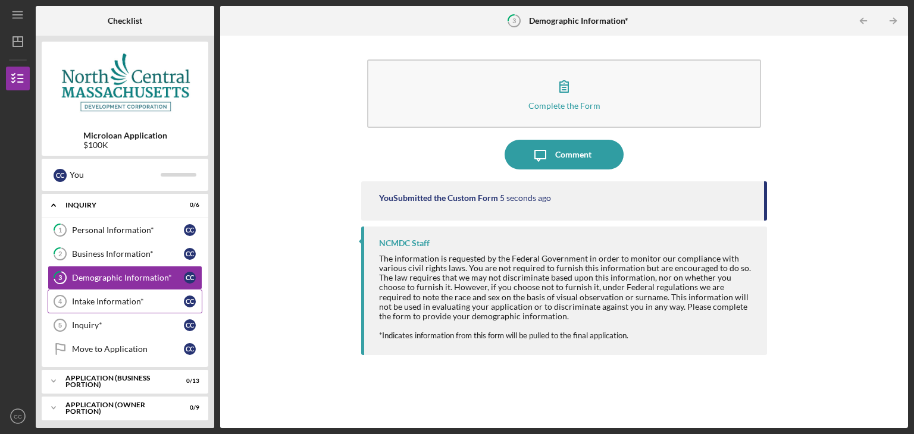
click at [93, 301] on div "Intake Information*" at bounding box center [128, 302] width 112 height 10
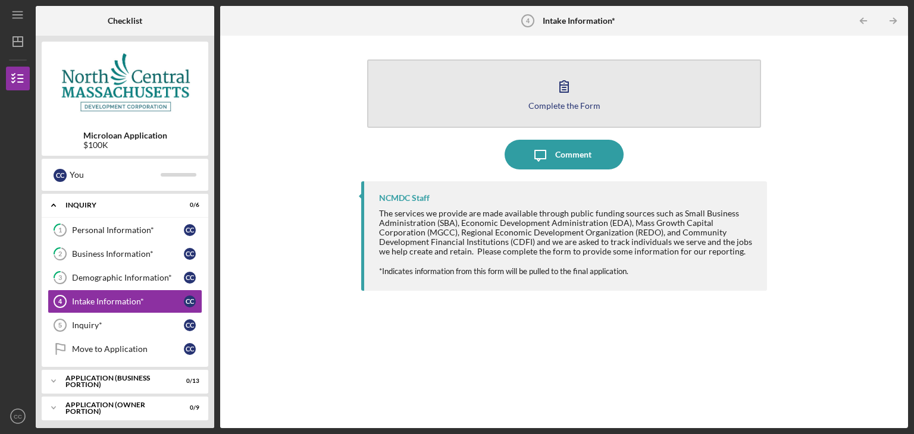
click at [583, 98] on button "Complete the Form Form" at bounding box center [564, 94] width 394 height 68
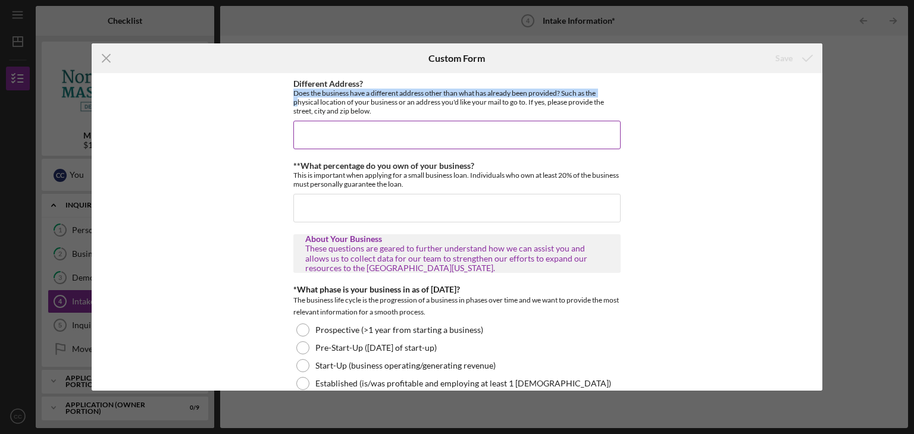
drag, startPoint x: 293, startPoint y: 93, endPoint x: 293, endPoint y: 103, distance: 9.5
click at [293, 103] on div "Does the business have a different address other than what has already been pro…" at bounding box center [456, 102] width 327 height 27
click at [334, 141] on input "Different Address?" at bounding box center [456, 135] width 327 height 29
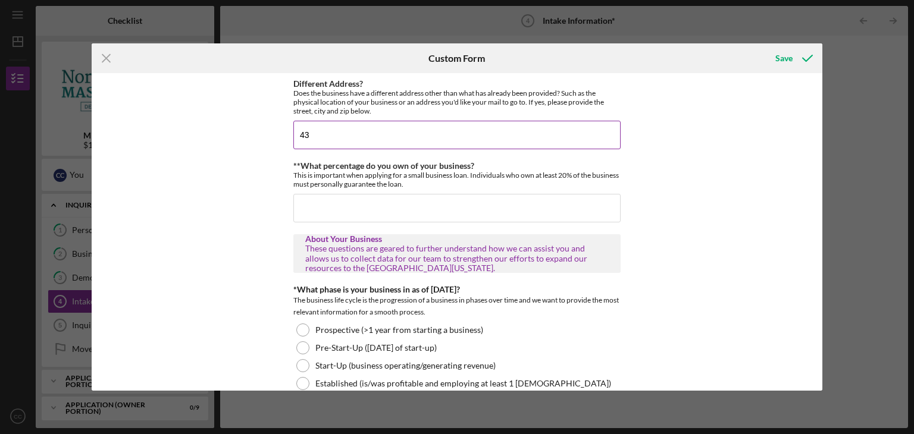
type input "4"
click at [376, 134] on input "mailing address" at bounding box center [456, 135] width 327 height 29
paste input "[STREET_ADDRESS]"
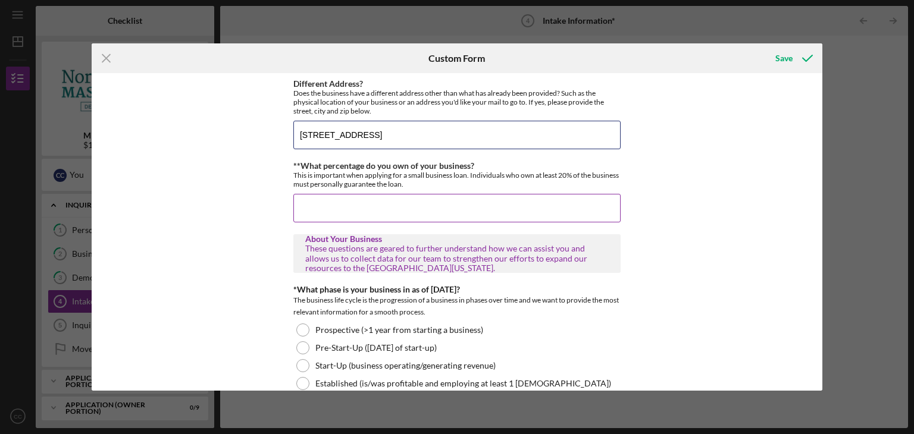
type input "[STREET_ADDRESS]"
click at [408, 203] on input "**What percentage do you own of your business?" at bounding box center [456, 208] width 327 height 29
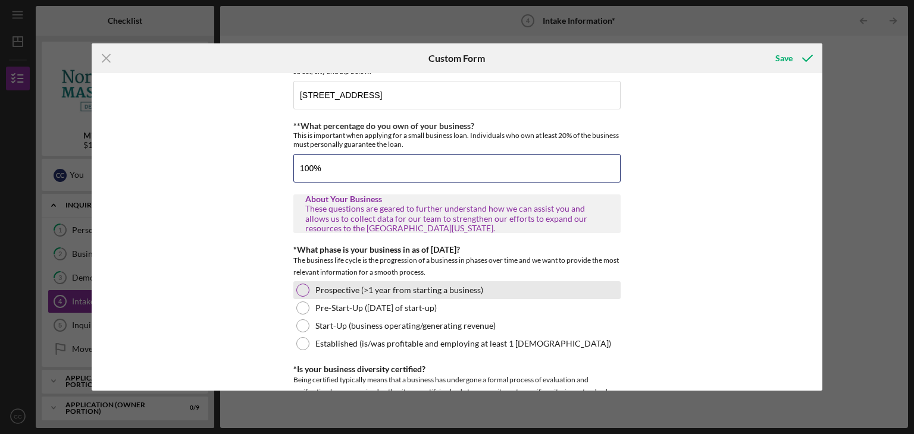
scroll to position [119, 0]
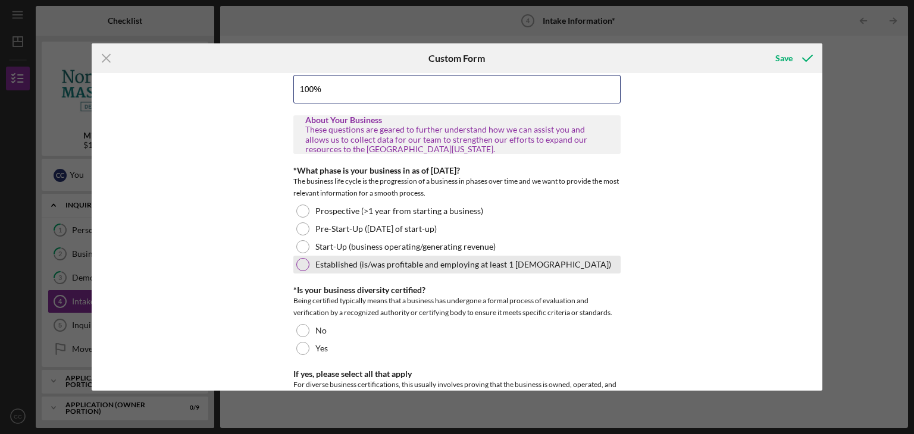
type input "100%"
click at [357, 266] on label "Established (is/was profitable and employing at least 1 [DEMOGRAPHIC_DATA])" at bounding box center [463, 265] width 296 height 10
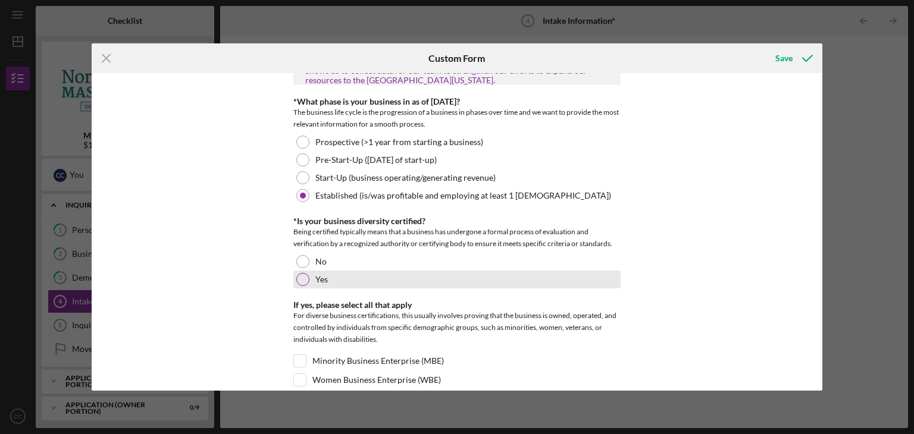
scroll to position [238, 0]
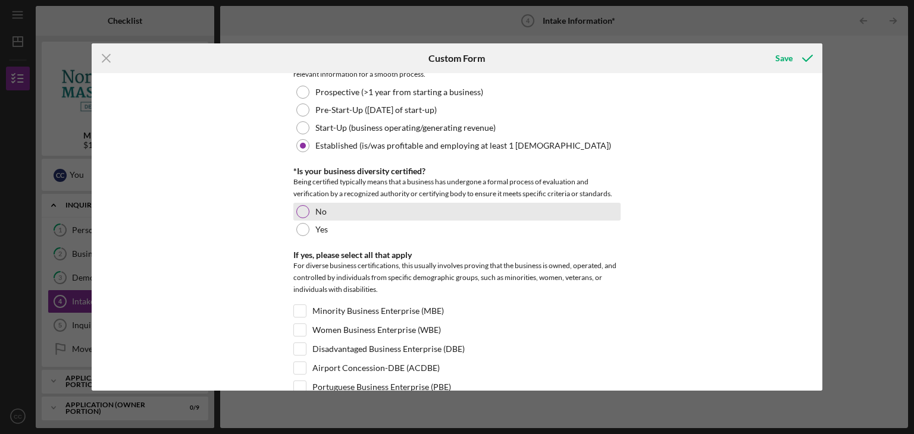
click at [302, 211] on div at bounding box center [302, 211] width 13 height 13
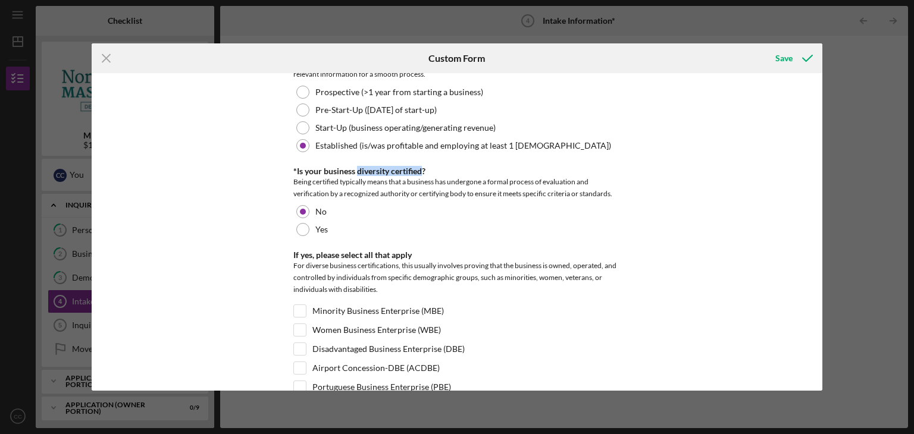
drag, startPoint x: 355, startPoint y: 168, endPoint x: 421, endPoint y: 168, distance: 66.1
click at [421, 168] on div "*Is your business diversity certified?" at bounding box center [456, 172] width 327 height 10
copy div "diversity certified"
drag, startPoint x: 295, startPoint y: 180, endPoint x: 298, endPoint y: 193, distance: 13.3
click at [298, 193] on div "Being certified typically means that a business has undergone a formal process …" at bounding box center [456, 188] width 327 height 24
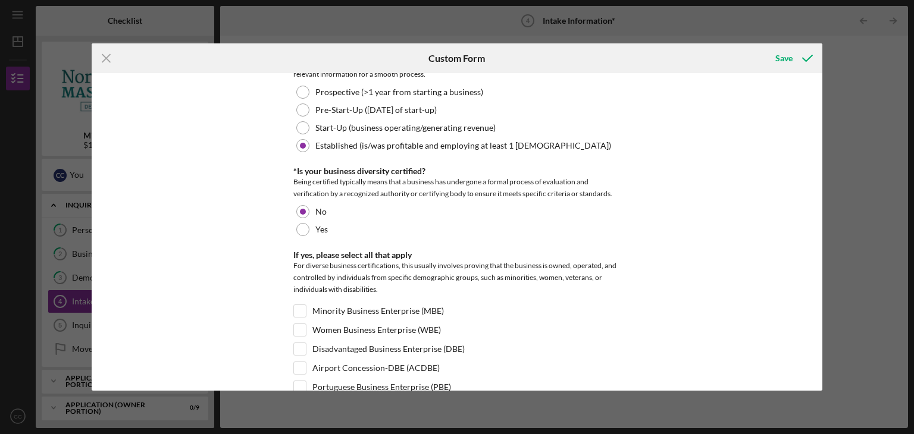
click at [226, 224] on div "Different Address? Does the business have a different address other than what h…" at bounding box center [457, 232] width 731 height 318
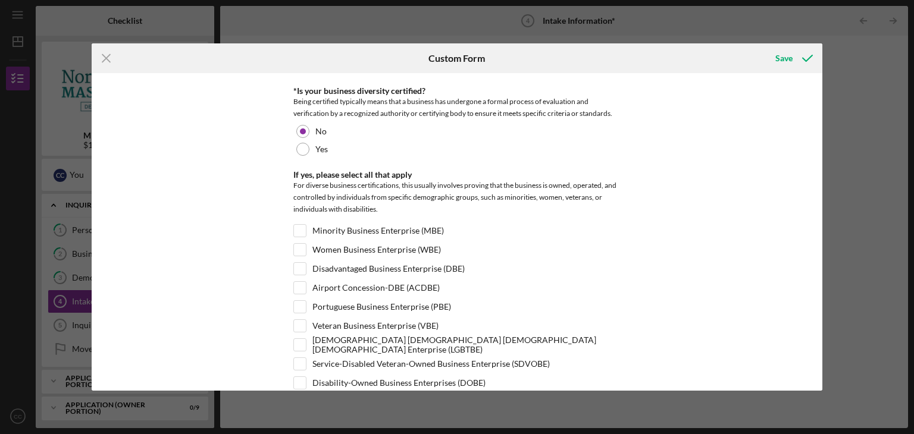
scroll to position [357, 0]
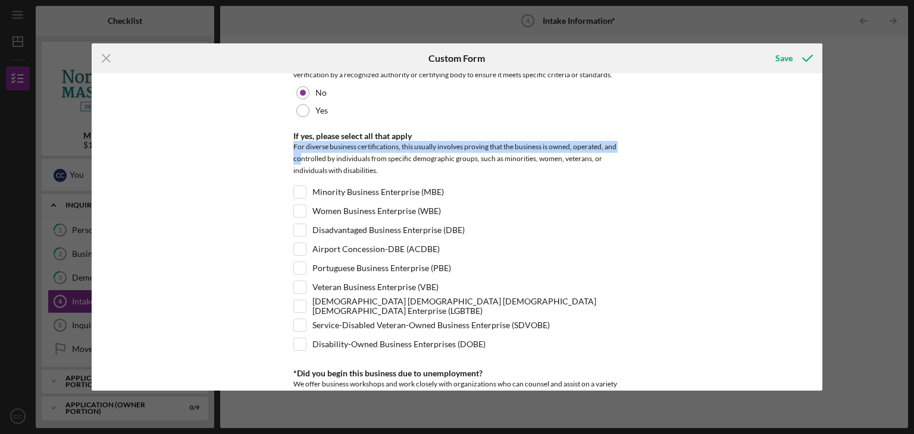
drag, startPoint x: 292, startPoint y: 146, endPoint x: 299, endPoint y: 163, distance: 18.7
click at [299, 163] on div "For diverse business certifications, this usually involves proving that the bus…" at bounding box center [456, 160] width 327 height 39
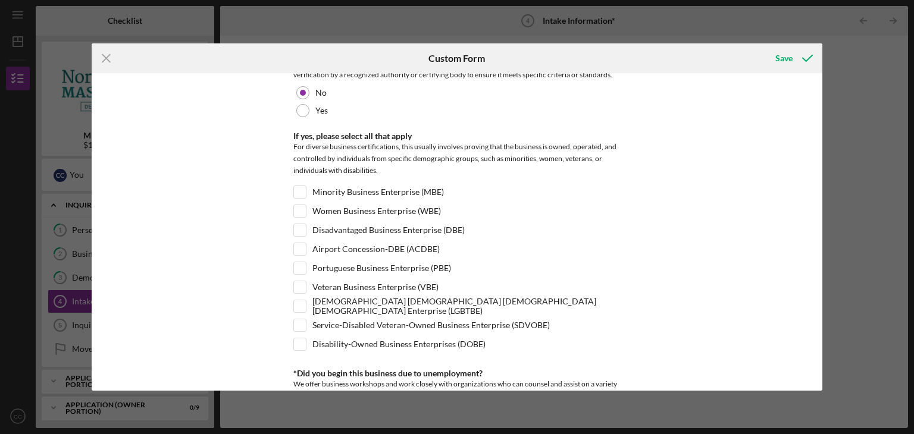
click at [255, 186] on div "Different Address? Does the business have a different address other than what h…" at bounding box center [457, 232] width 731 height 318
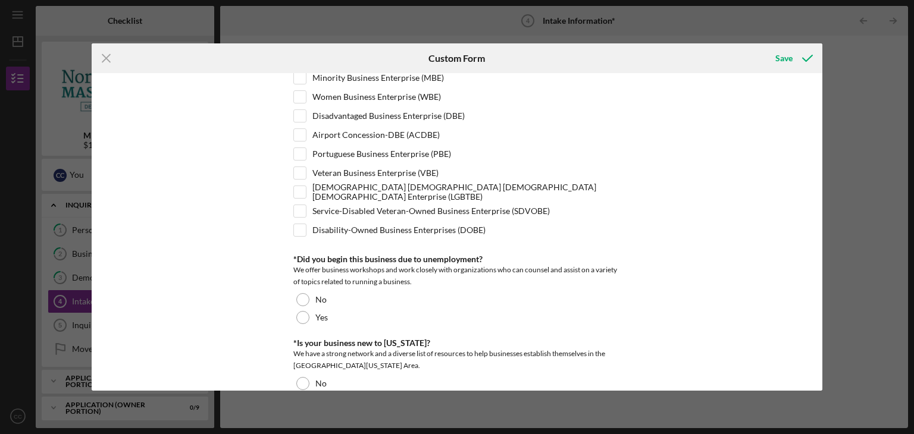
scroll to position [476, 0]
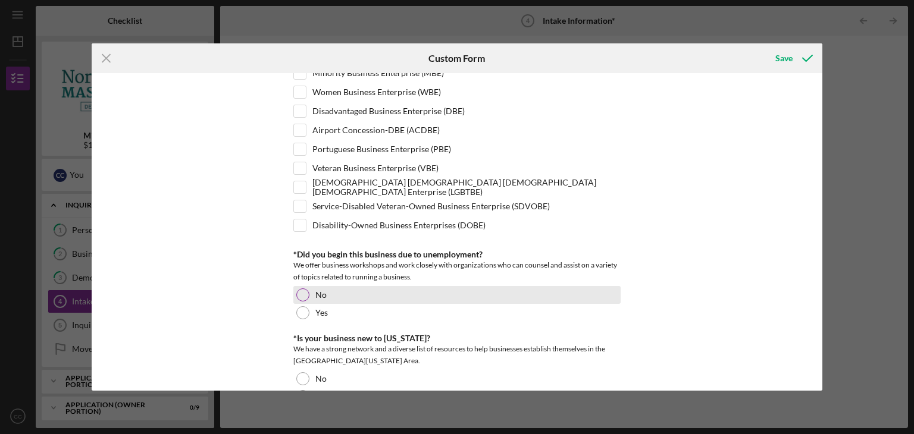
click at [306, 286] on div "No" at bounding box center [456, 295] width 327 height 18
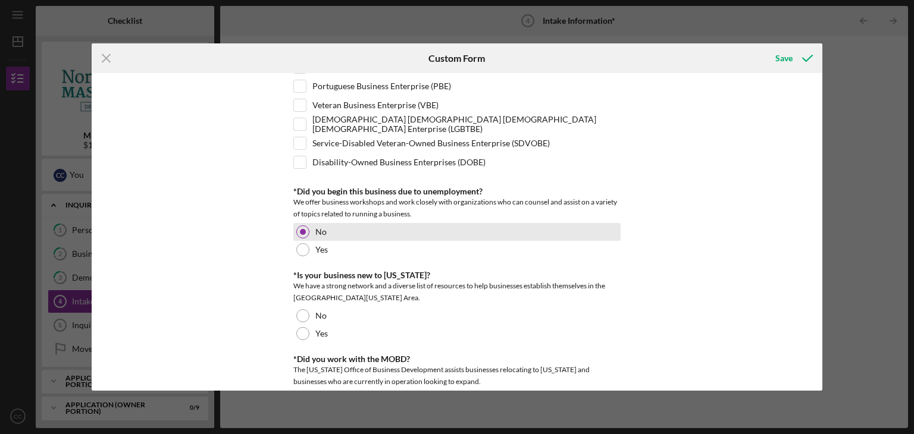
scroll to position [595, 0]
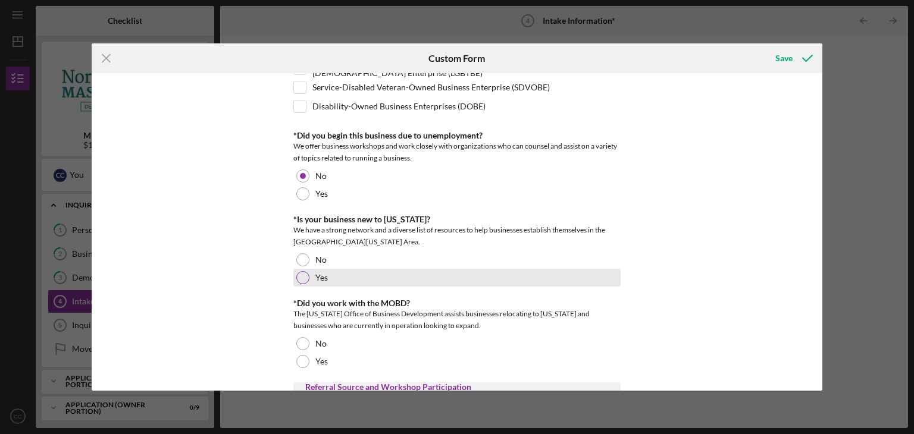
click at [305, 272] on div at bounding box center [302, 277] width 13 height 13
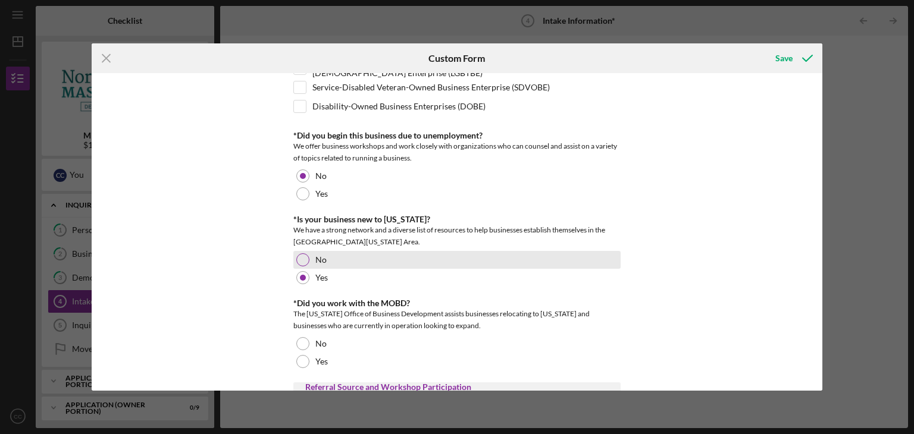
scroll to position [714, 0]
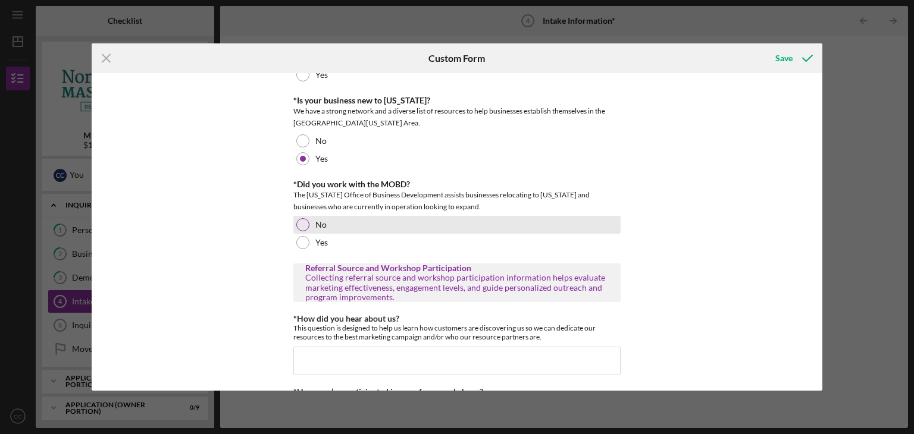
click at [305, 223] on div at bounding box center [302, 224] width 13 height 13
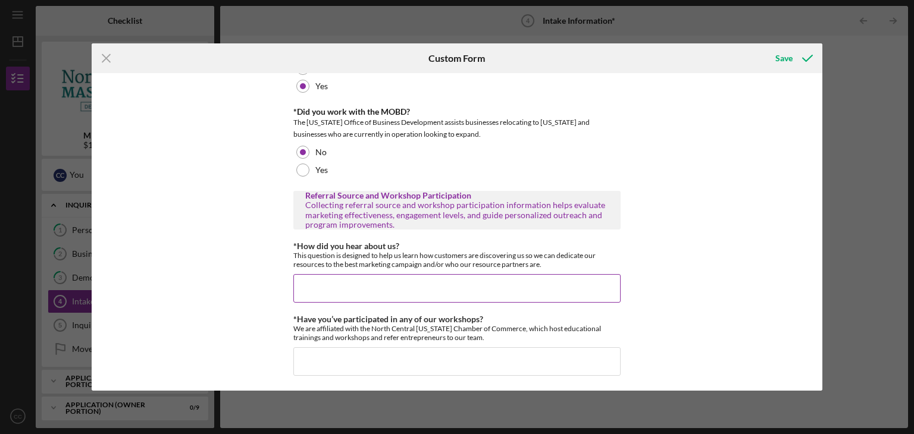
click at [405, 293] on input "*How did you hear about us?" at bounding box center [456, 288] width 327 height 29
type input "Google"
click at [445, 364] on input "*Have you’ve participated in any of our workshops?" at bounding box center [456, 362] width 327 height 29
type input "NO"
click at [775, 58] on button "Save" at bounding box center [792, 58] width 59 height 24
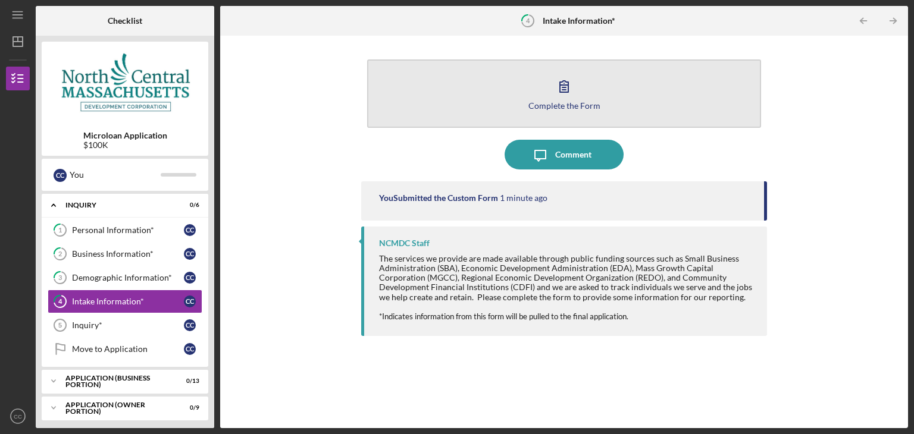
click at [557, 97] on icon "button" at bounding box center [564, 86] width 30 height 30
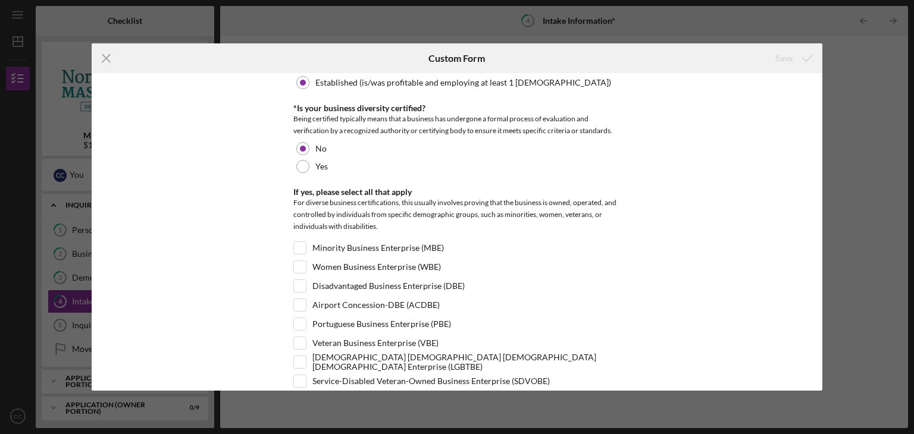
scroll to position [357, 0]
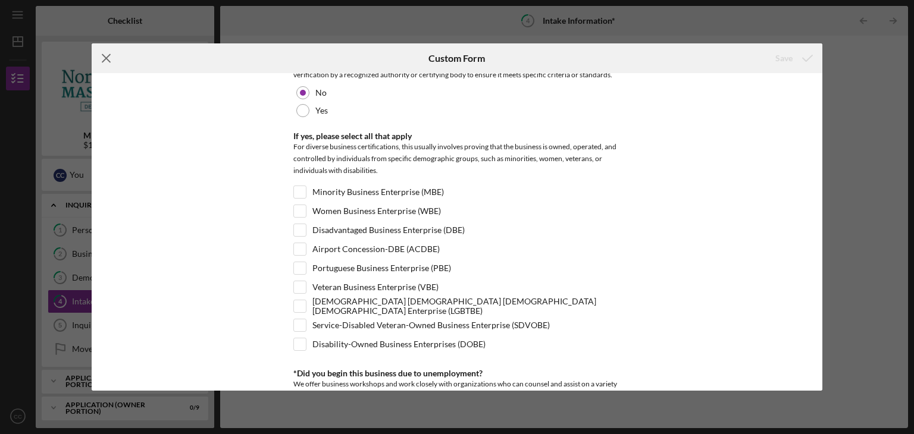
click at [101, 58] on icon "Icon/Menu Close" at bounding box center [107, 58] width 30 height 30
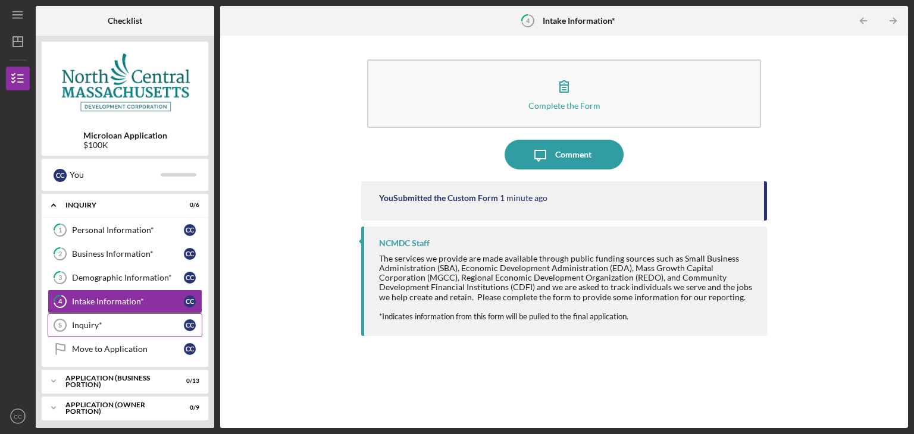
click at [92, 321] on div "Inquiry*" at bounding box center [128, 326] width 112 height 10
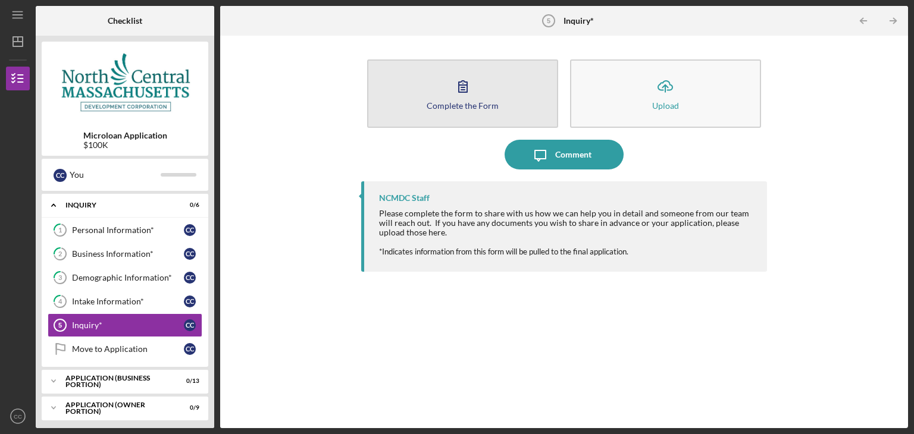
click at [428, 88] on button "Complete the Form Form" at bounding box center [462, 94] width 191 height 68
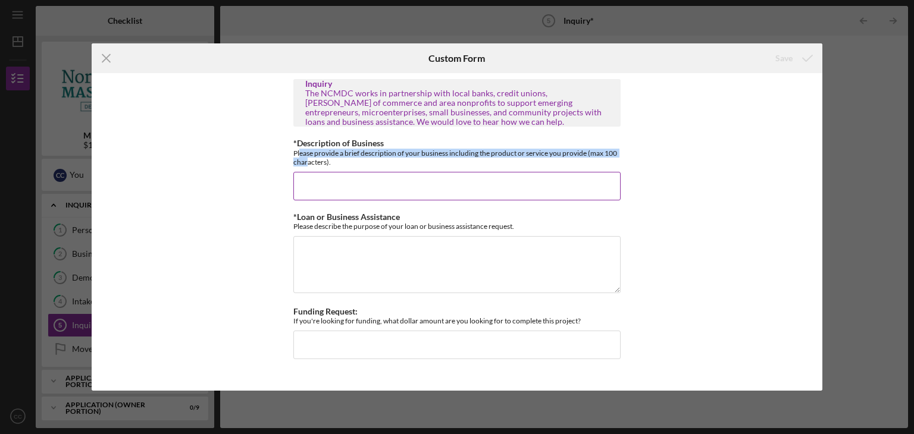
drag, startPoint x: 300, startPoint y: 154, endPoint x: 306, endPoint y: 159, distance: 8.0
click at [306, 159] on div "Please provide a brief description of your business including the product or se…" at bounding box center [456, 158] width 327 height 18
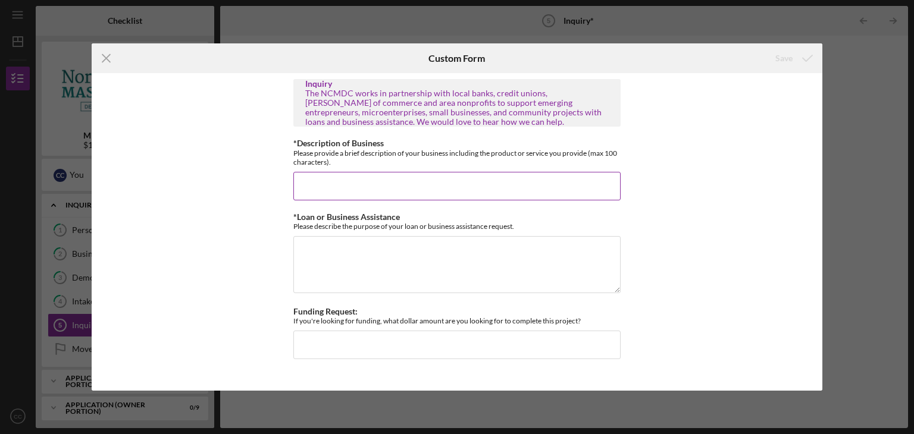
click at [386, 187] on input "*Description of Business" at bounding box center [456, 186] width 327 height 29
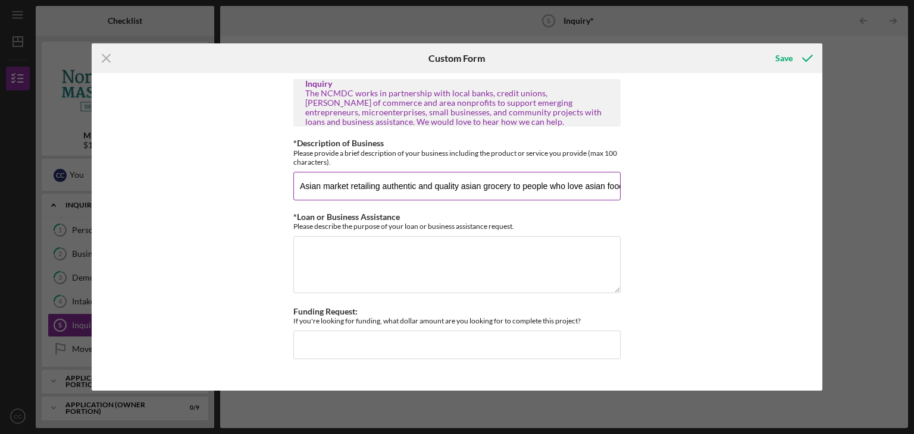
scroll to position [0, 3]
type input "Asian market retailing authentic and quality asian grocery to people who love a…"
click at [420, 255] on textarea "*Loan or Business Assistance" at bounding box center [456, 264] width 327 height 57
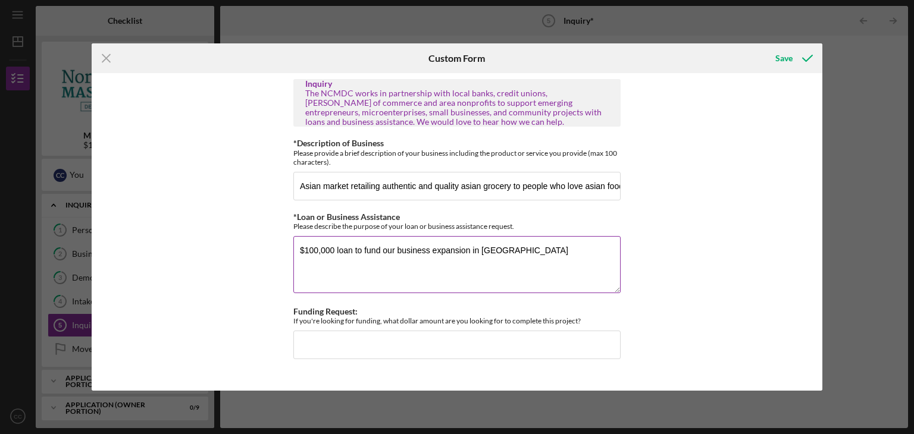
click at [467, 251] on textarea "$100,000 loan to fund our business expansion in [GEOGRAPHIC_DATA]" at bounding box center [456, 264] width 327 height 57
click at [470, 249] on textarea "$100,000 loan to fund our business expansion in [GEOGRAPHIC_DATA]" at bounding box center [456, 264] width 327 height 57
click at [434, 264] on textarea "$100,000 loan to fund our business expansion, working capital, inventory purcha…" at bounding box center [456, 264] width 327 height 57
type textarea "$100,000 loan to fund our business expansion, working capital, inventory purcha…"
click at [355, 341] on input "Funding Request:" at bounding box center [456, 345] width 327 height 29
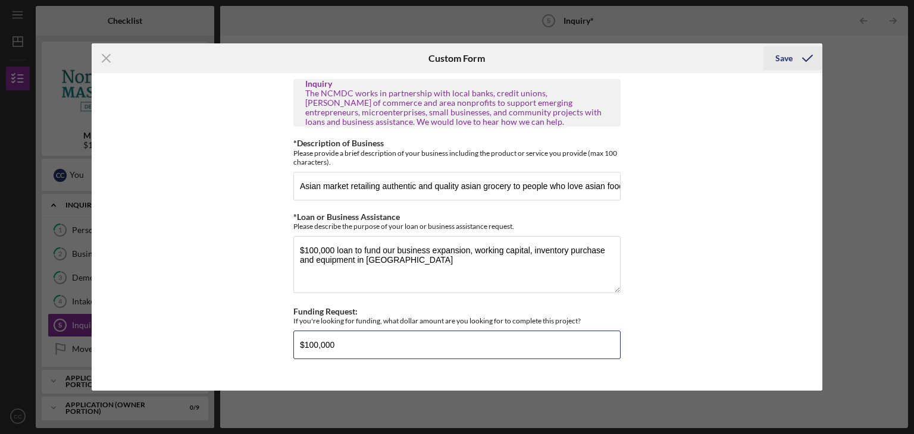
type input "$100,000"
click at [785, 62] on div "Save" at bounding box center [783, 58] width 17 height 24
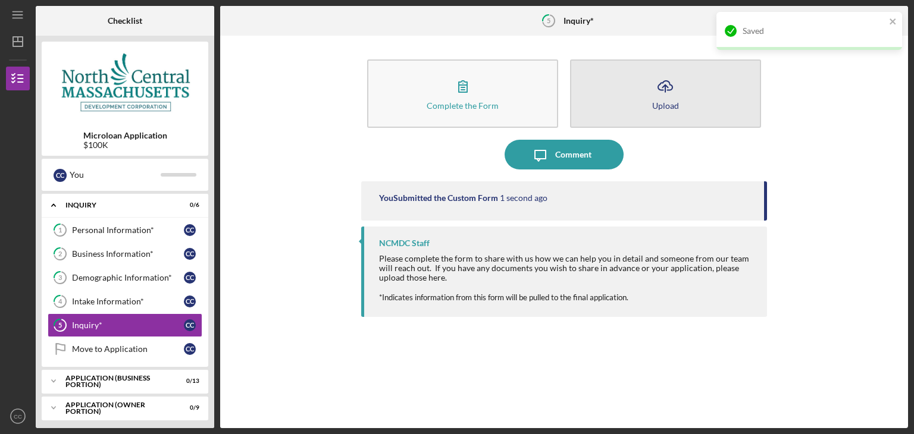
click at [660, 92] on icon "Icon/Upload" at bounding box center [665, 86] width 30 height 30
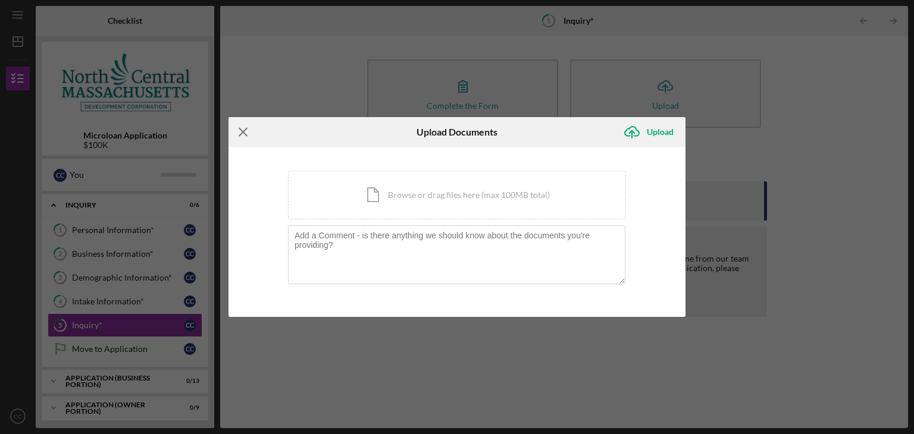
click at [247, 133] on icon "Icon/Menu Close" at bounding box center [244, 132] width 30 height 30
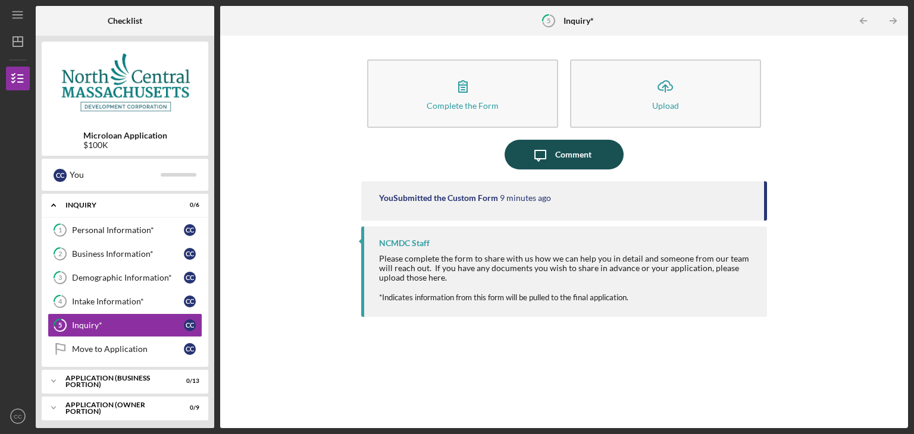
click at [566, 148] on div "Comment" at bounding box center [573, 155] width 36 height 30
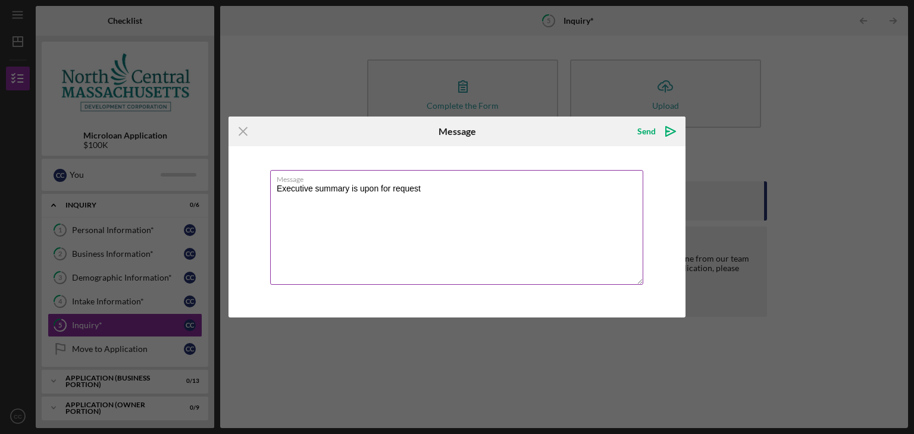
paste textarea "available upon request."
type textarea "Executive summary available upon request."
click at [669, 126] on icon "Icon/icon-invite-send" at bounding box center [671, 132] width 30 height 30
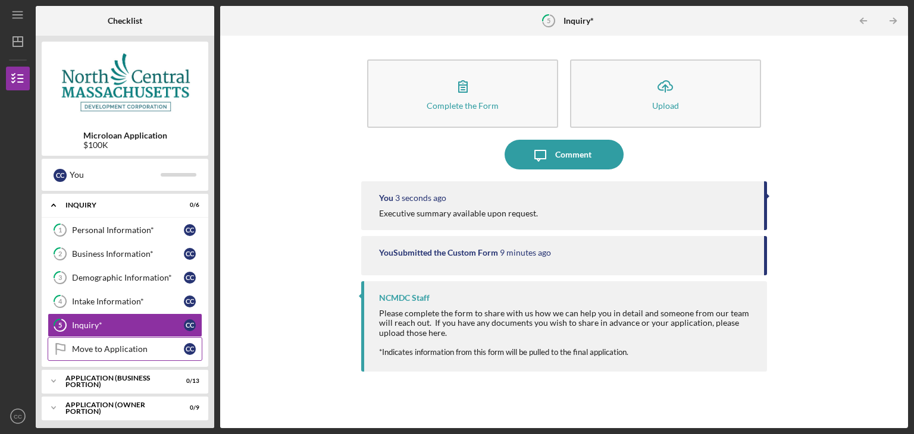
click at [76, 348] on div "Move to Application" at bounding box center [128, 350] width 112 height 10
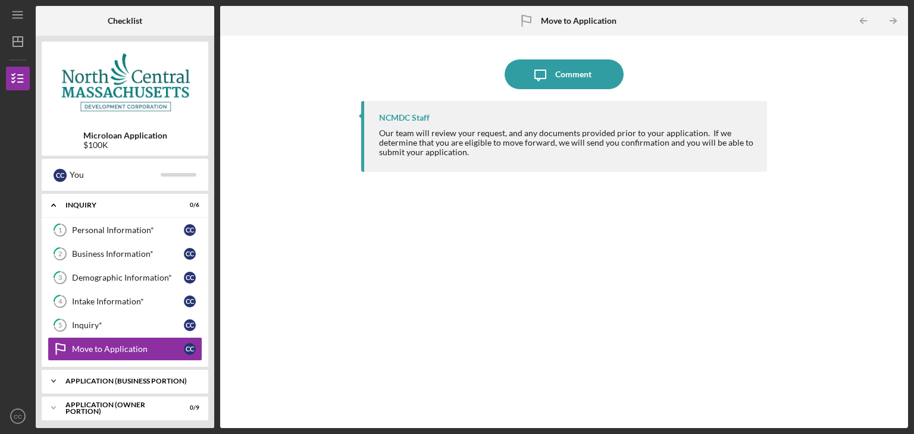
click at [100, 381] on div "APPLICATION (BUSINESS PORTION)" at bounding box center [129, 381] width 128 height 7
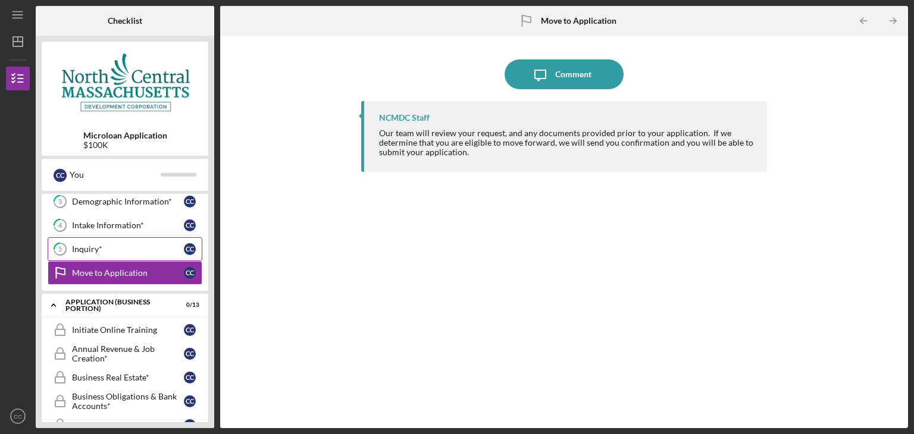
scroll to position [60, 0]
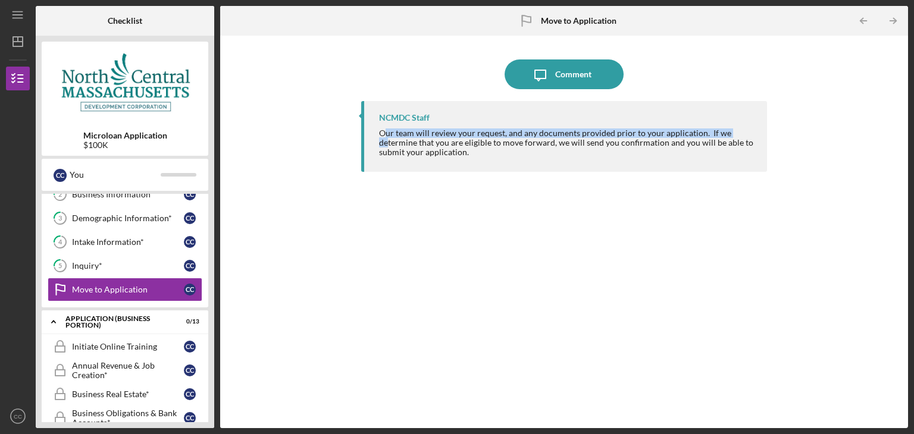
drag, startPoint x: 384, startPoint y: 132, endPoint x: 389, endPoint y: 145, distance: 14.5
click at [389, 145] on div "Our team will review your request, and any documents provided prior to your app…" at bounding box center [567, 143] width 376 height 29
click at [123, 347] on div "Initiate Online Training" at bounding box center [128, 347] width 112 height 10
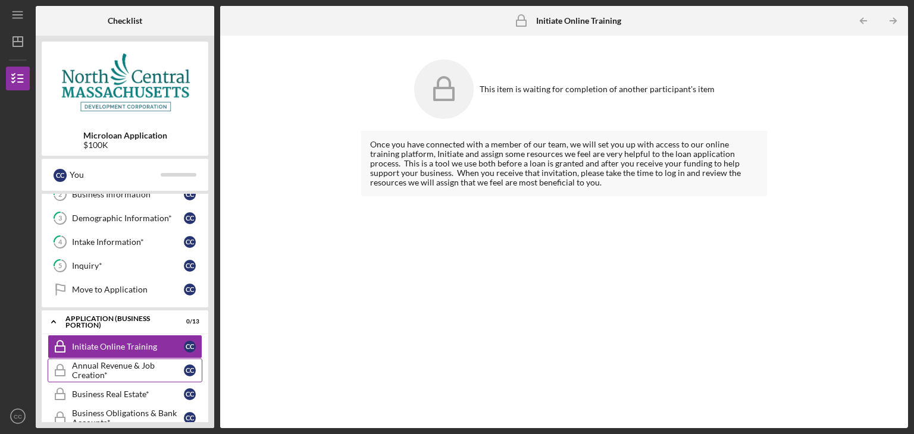
click at [125, 371] on div "Annual Revenue & Job Creation*" at bounding box center [128, 370] width 112 height 19
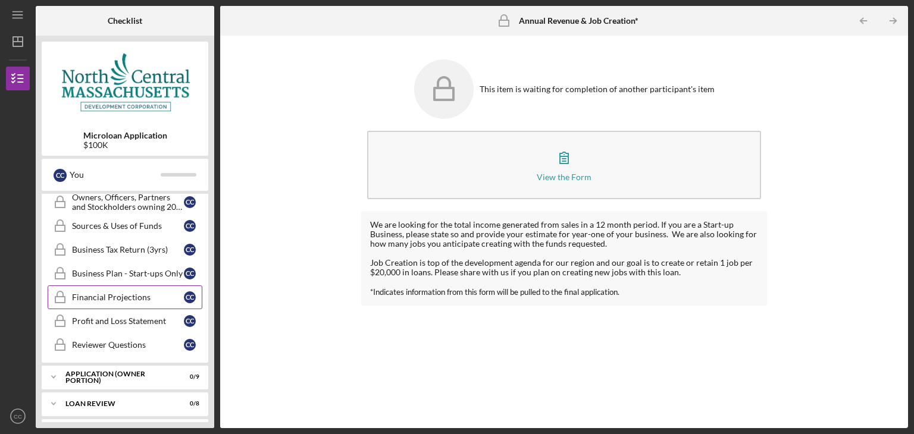
scroll to position [417, 0]
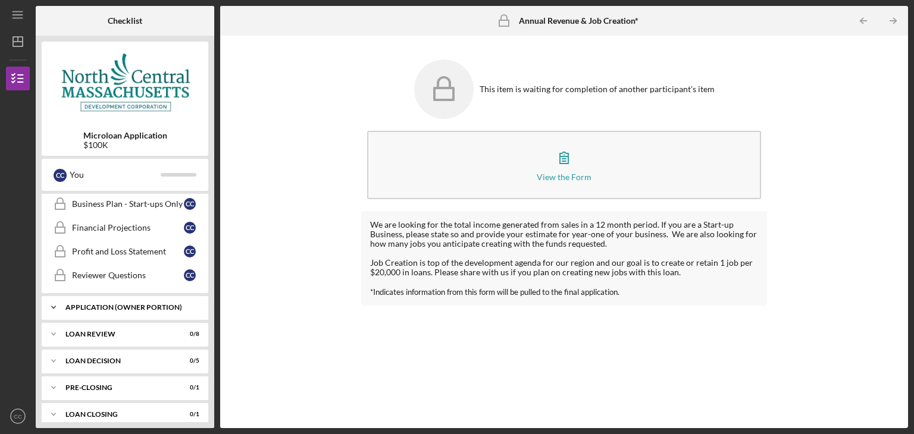
click at [118, 311] on div "Icon/Expander APPLICATION (OWNER PORTION) 0 / 9" at bounding box center [125, 308] width 167 height 24
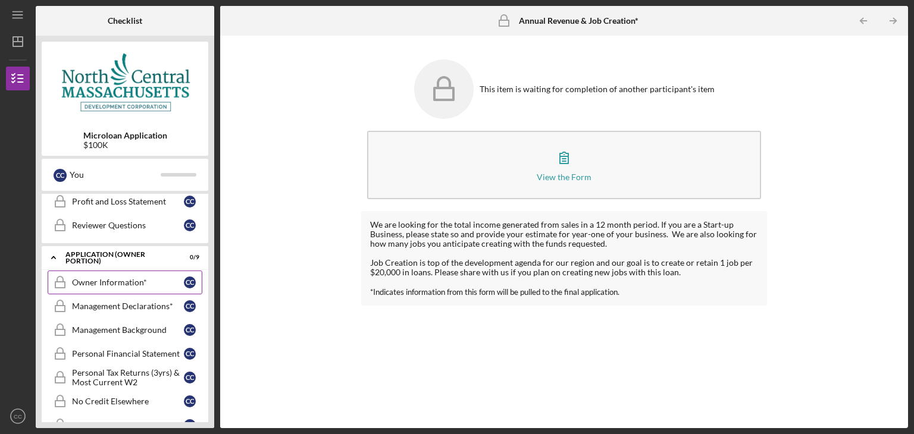
scroll to position [536, 0]
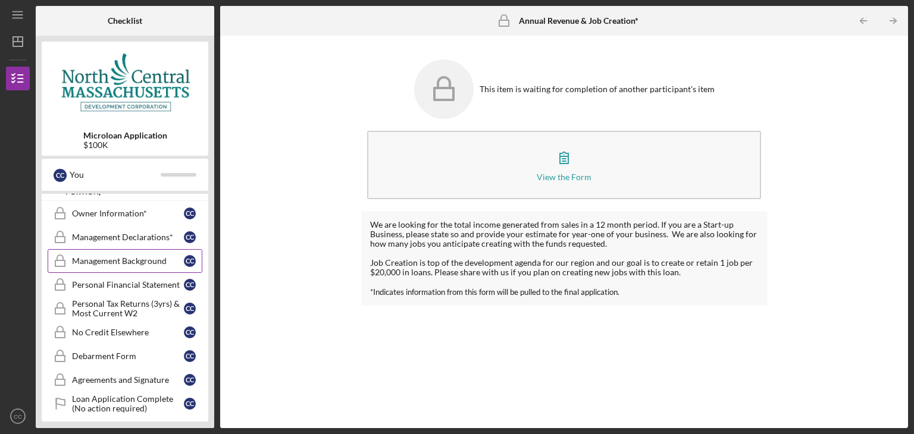
click at [120, 259] on div "Management Background" at bounding box center [128, 261] width 112 height 10
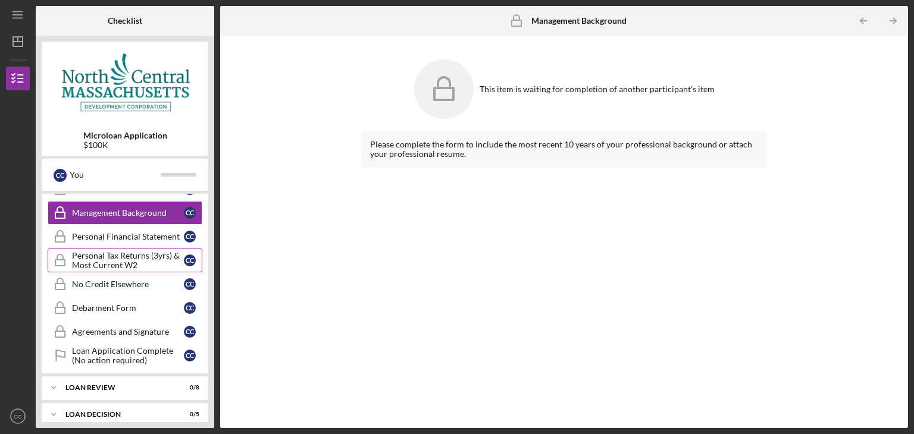
scroll to position [641, 0]
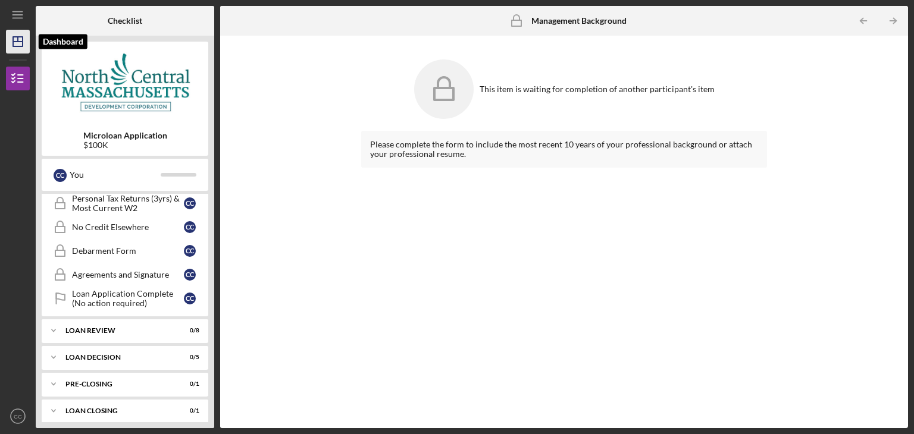
click at [10, 43] on icon "Icon/Dashboard" at bounding box center [18, 42] width 30 height 30
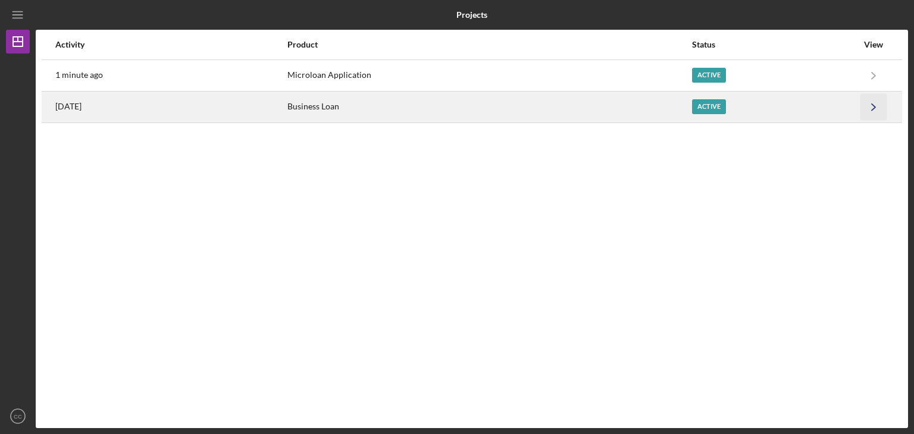
click at [884, 112] on icon "Icon/Navigate" at bounding box center [873, 106] width 27 height 27
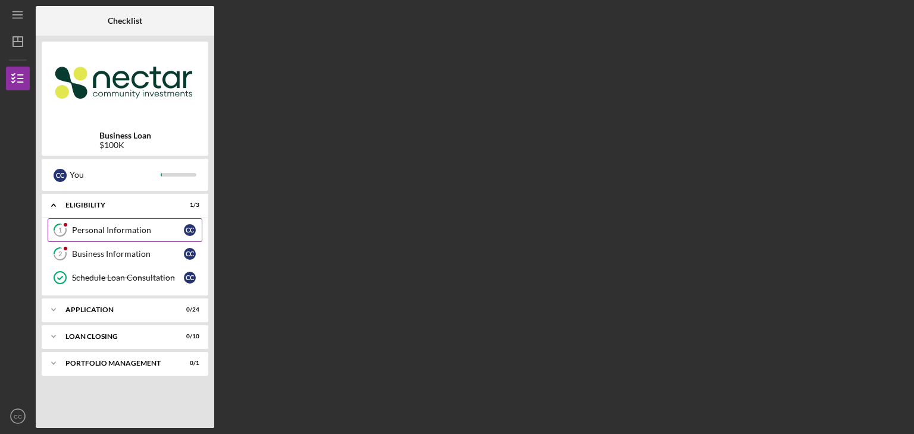
click at [136, 233] on div "Personal Information" at bounding box center [128, 231] width 112 height 10
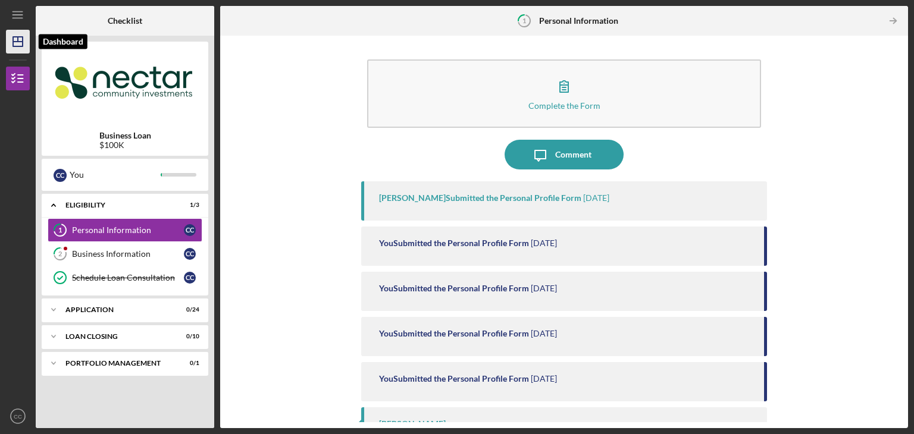
click at [18, 51] on icon "Icon/Dashboard" at bounding box center [18, 42] width 30 height 30
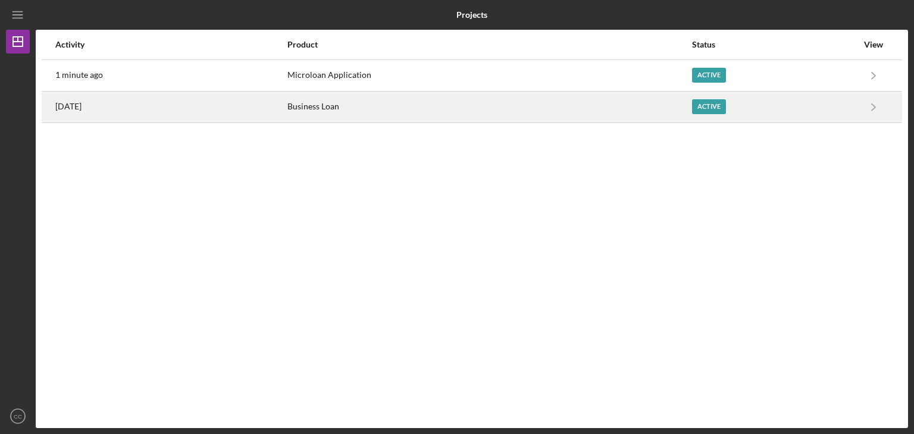
click at [703, 111] on div "Active" at bounding box center [709, 106] width 34 height 15
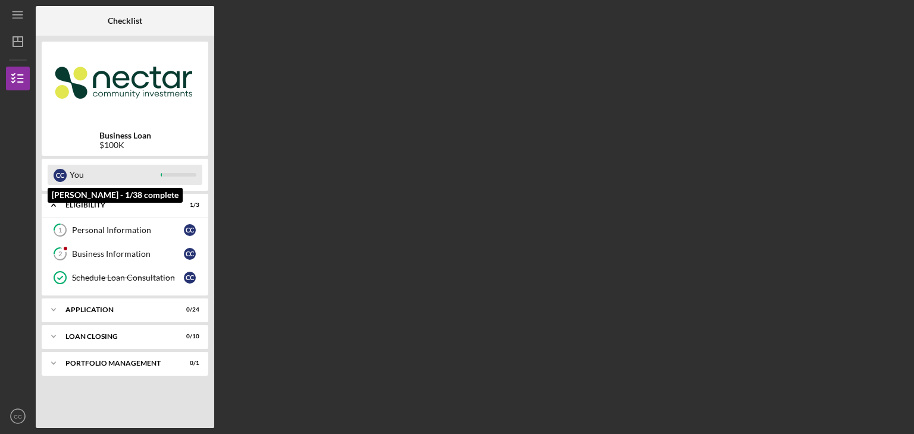
click at [54, 174] on div "C C" at bounding box center [60, 175] width 13 height 13
click at [64, 173] on div "C C" at bounding box center [60, 175] width 13 height 13
click at [197, 174] on div "C C You" at bounding box center [125, 175] width 155 height 20
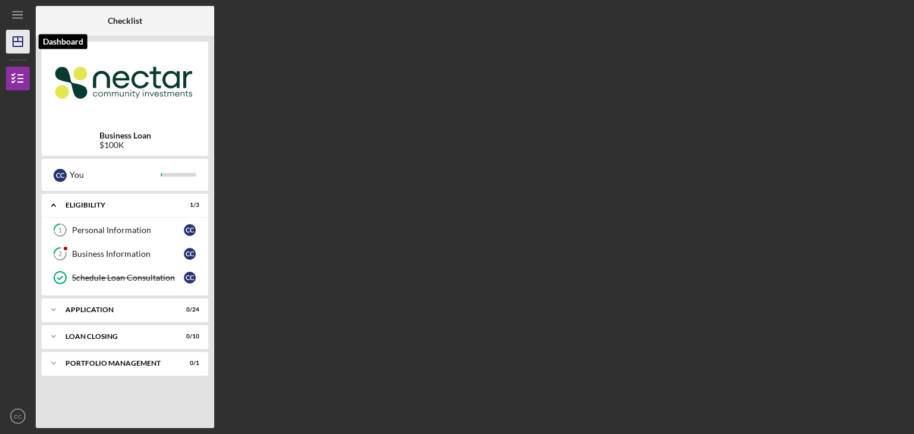
click at [16, 36] on icon "Icon/Dashboard" at bounding box center [18, 42] width 30 height 30
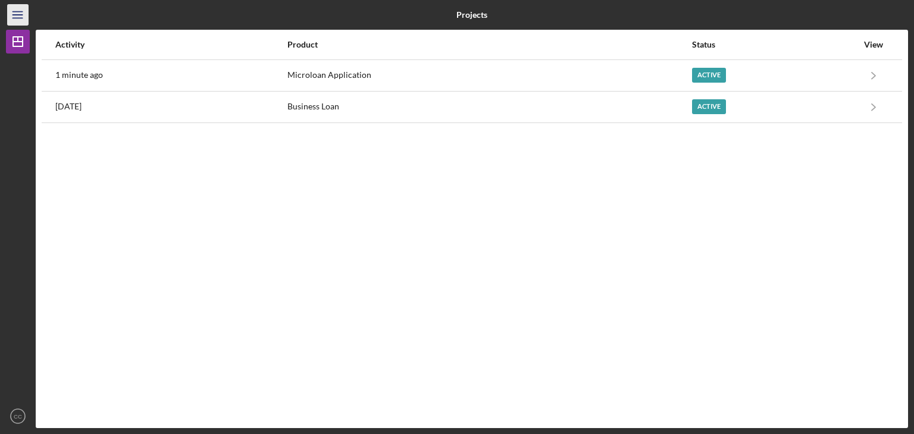
click at [14, 19] on icon "Icon/Menu" at bounding box center [18, 15] width 27 height 27
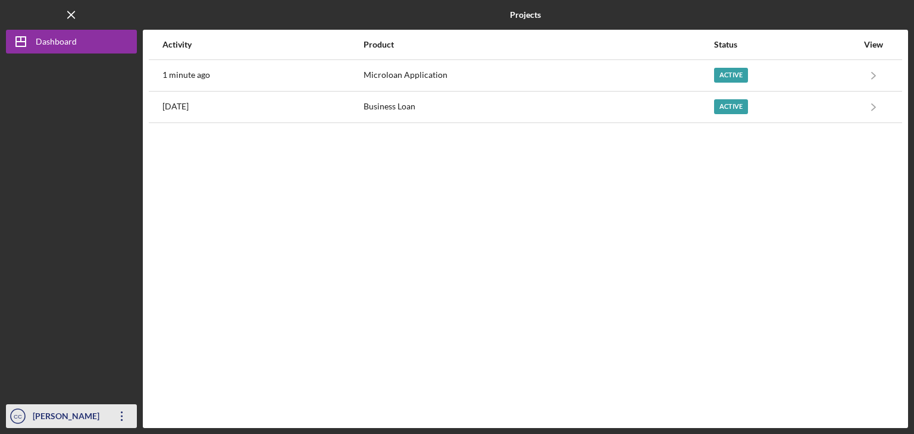
click at [120, 421] on icon "Icon/Overflow" at bounding box center [122, 417] width 30 height 30
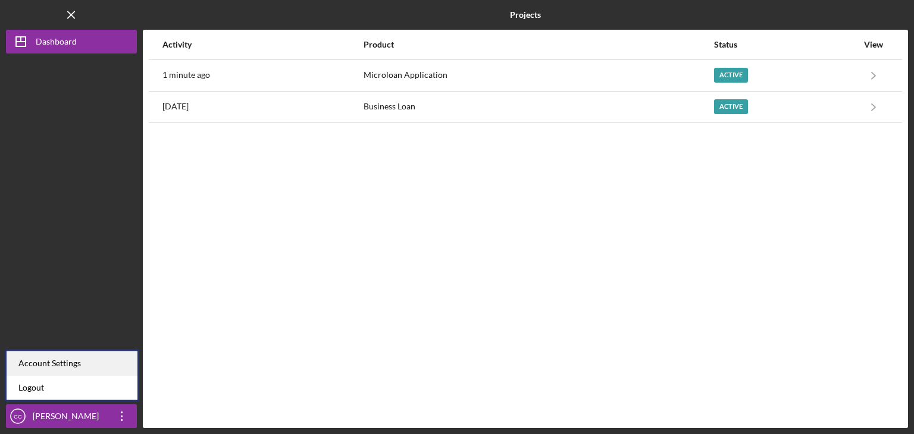
click at [100, 370] on div "Account Settings" at bounding box center [72, 364] width 131 height 24
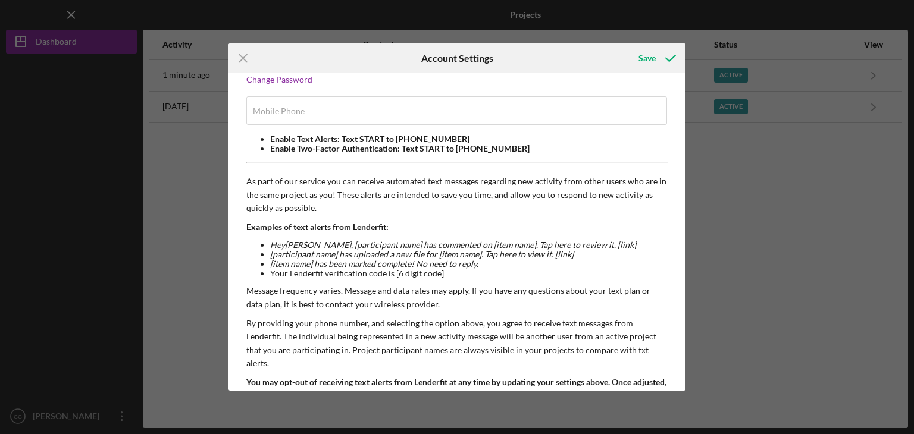
scroll to position [87, 0]
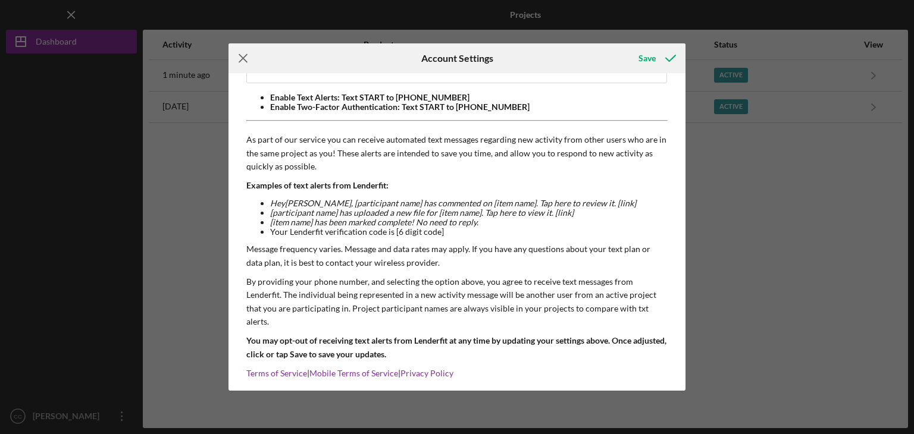
click at [249, 58] on icon "Icon/Menu Close" at bounding box center [244, 58] width 30 height 30
